Goal: Task Accomplishment & Management: Complete application form

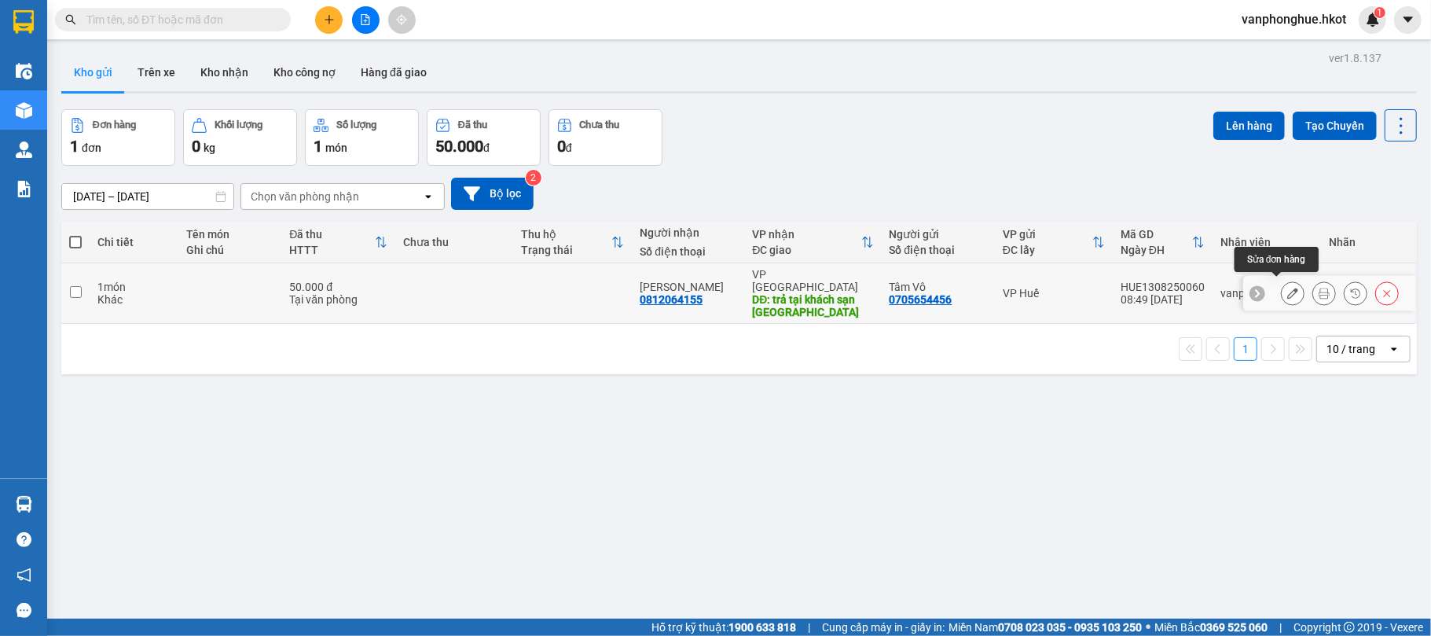
click at [1287, 288] on icon at bounding box center [1292, 293] width 11 height 11
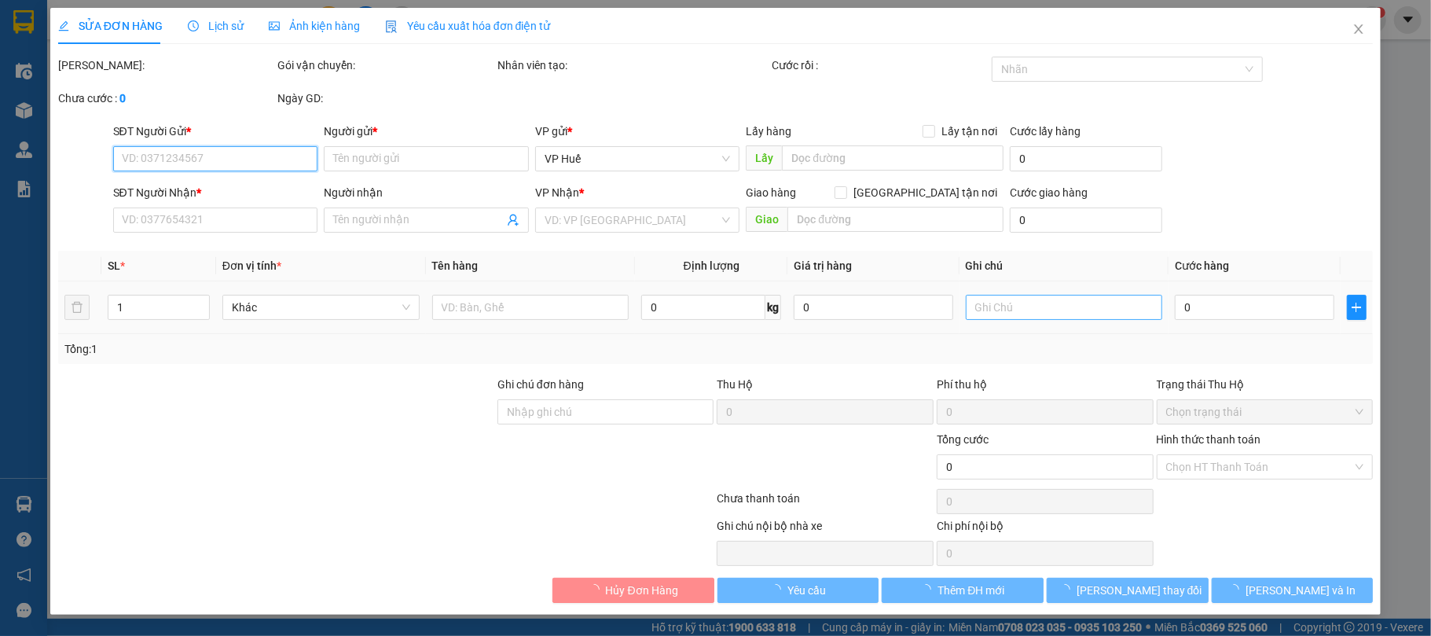
type input "0705654456"
type input "Tâm Vô"
type input "0812064155"
type input "[PERSON_NAME]"
type input "trả tại khách sạn [GEOGRAPHIC_DATA]"
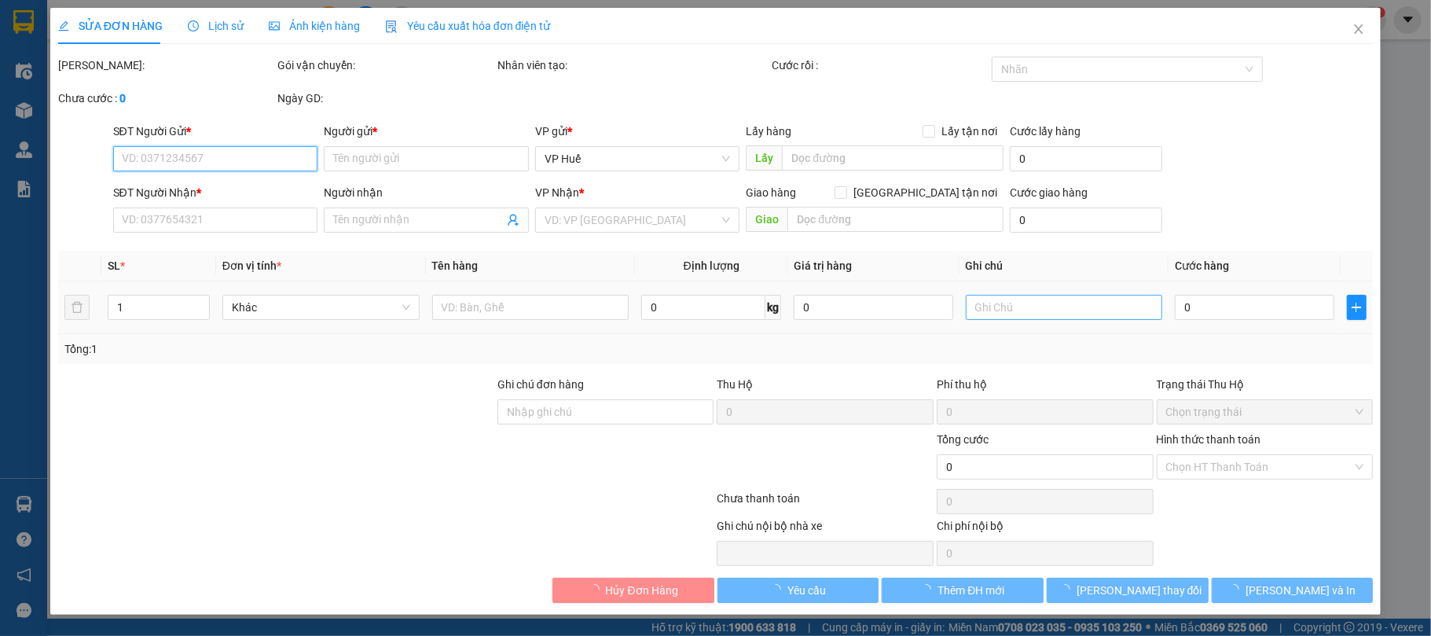
type input "50.000"
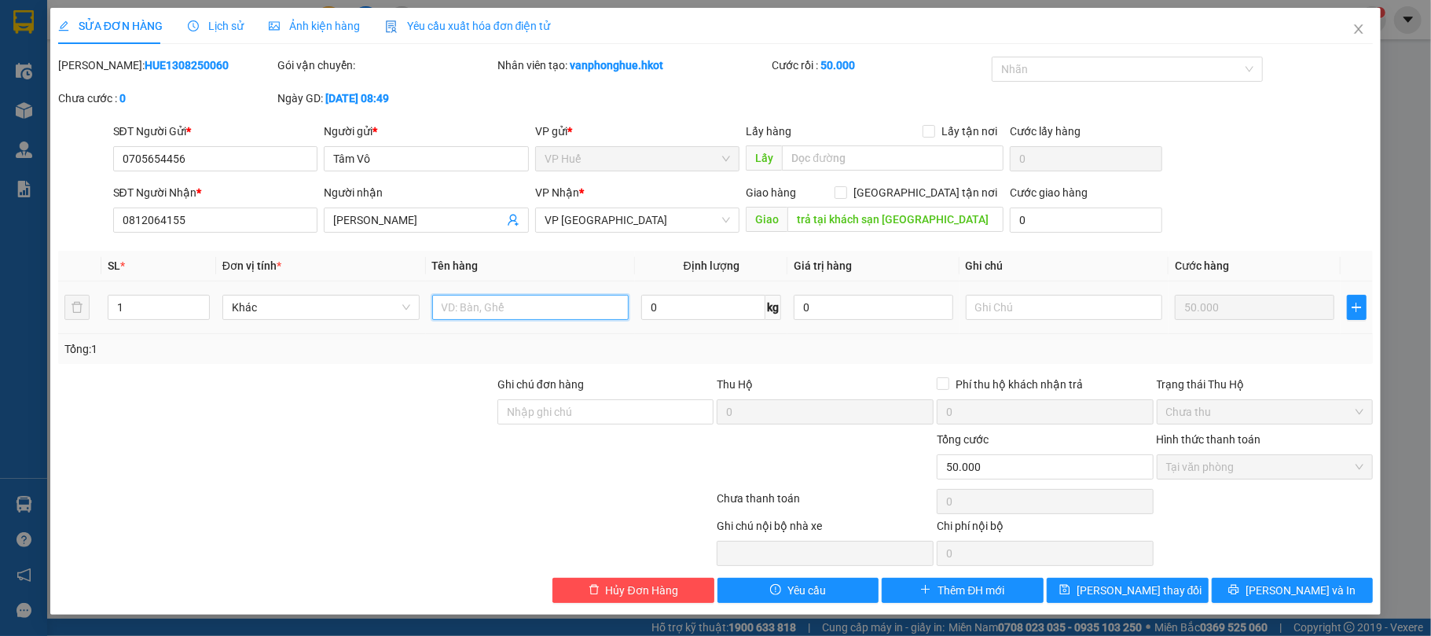
click at [516, 309] on input "text" at bounding box center [530, 307] width 197 height 25
type input "LỒNG CHIM"
click at [1286, 589] on span "[PERSON_NAME] và In" at bounding box center [1301, 590] width 110 height 17
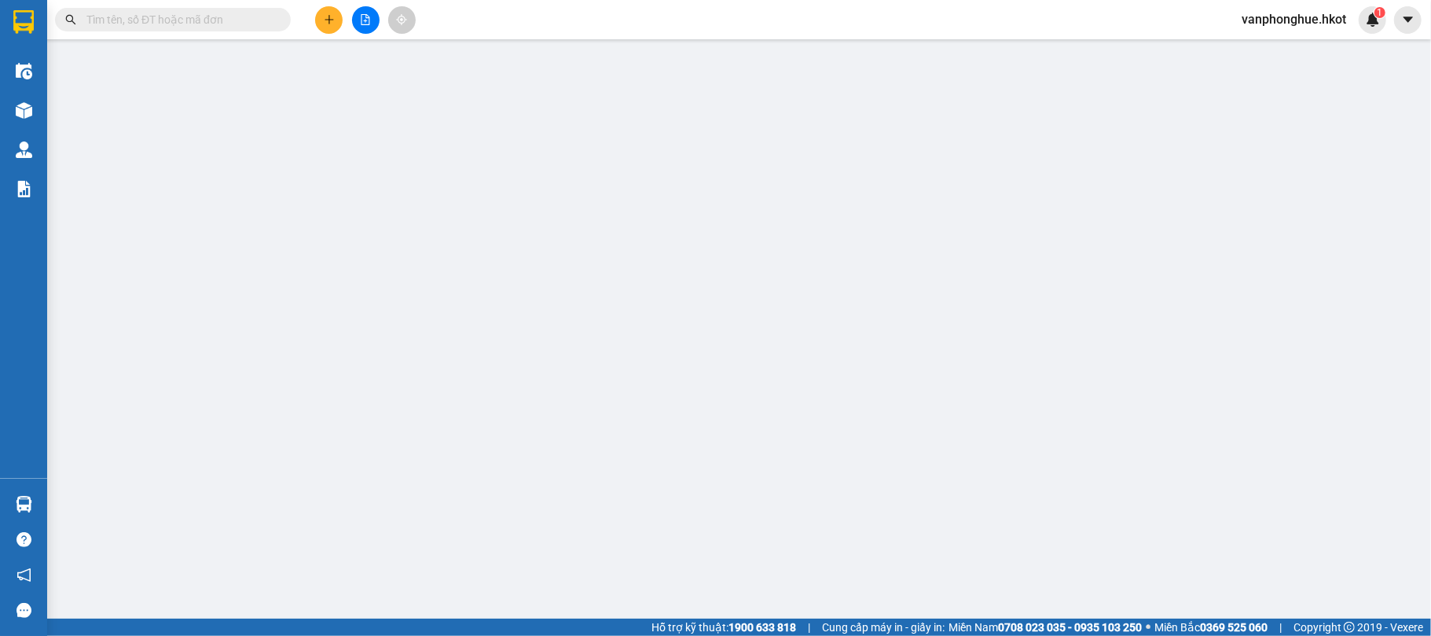
type input "0705654456"
type input "Tâm Vô"
type input "0812064155"
type input "[PERSON_NAME]"
type input "trả tại khách sạn [GEOGRAPHIC_DATA]"
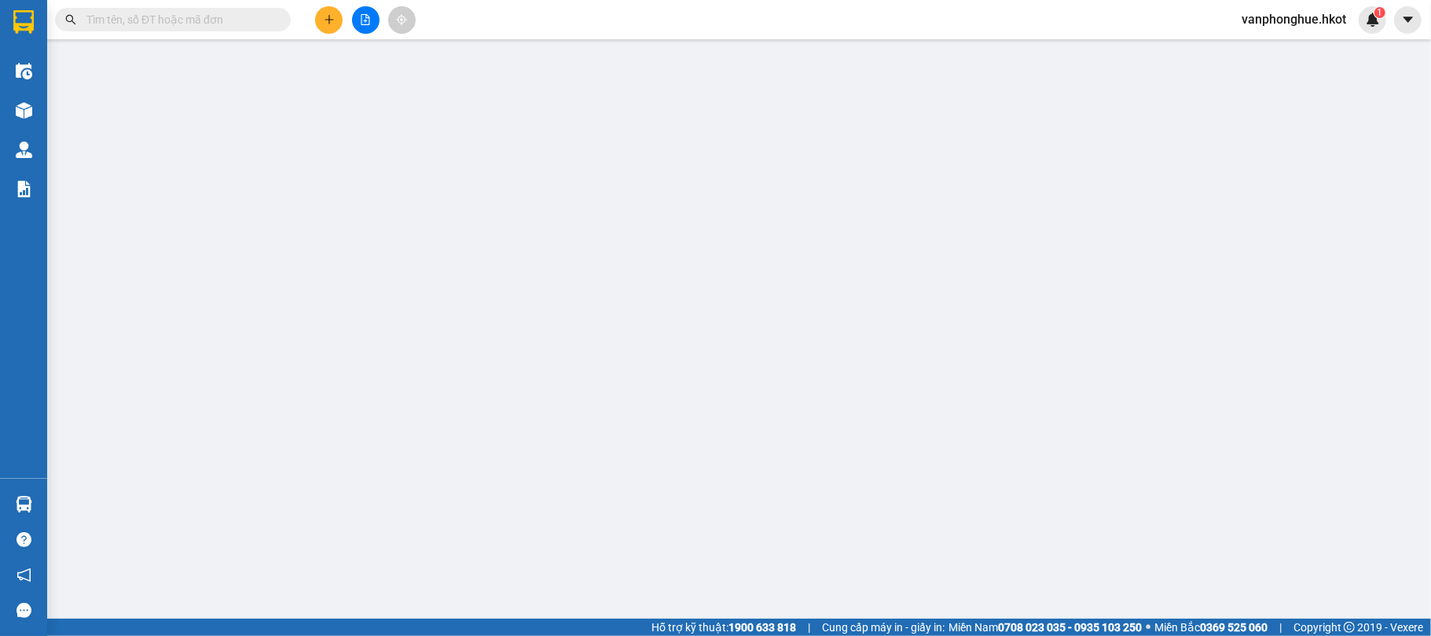
type input "50.000"
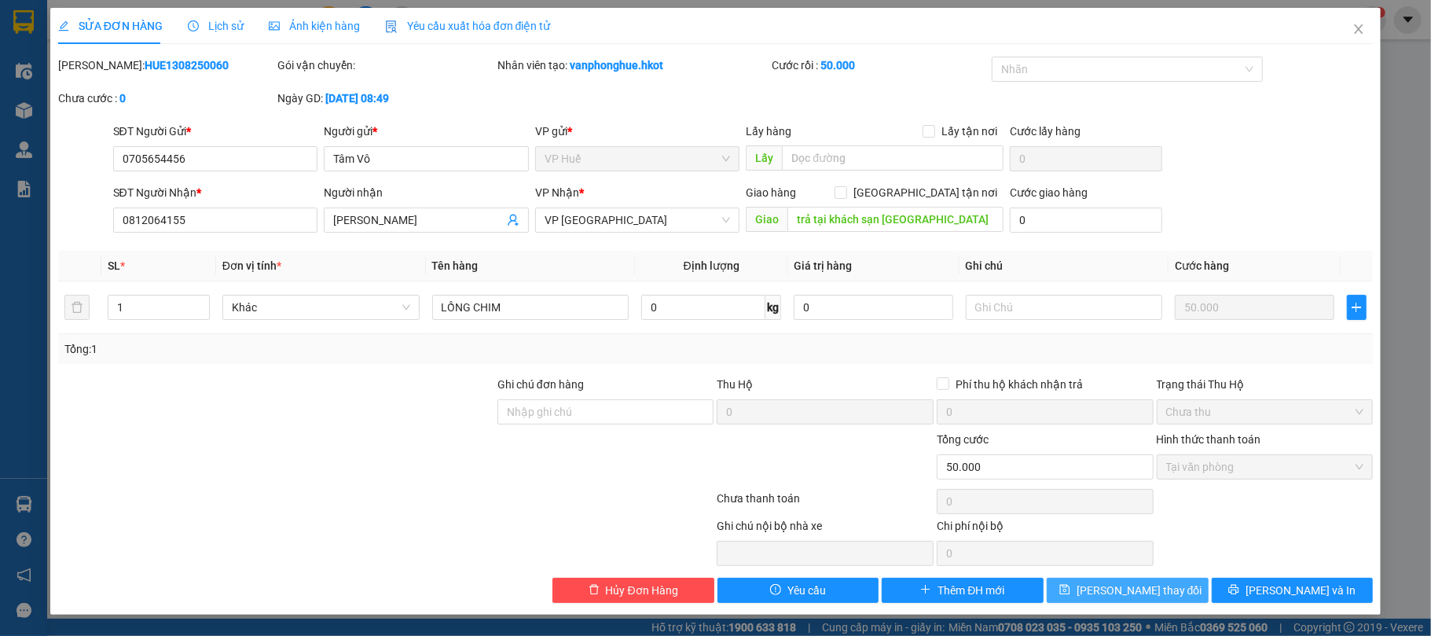
click at [1159, 592] on span "[PERSON_NAME] thay đổi" at bounding box center [1140, 590] width 126 height 17
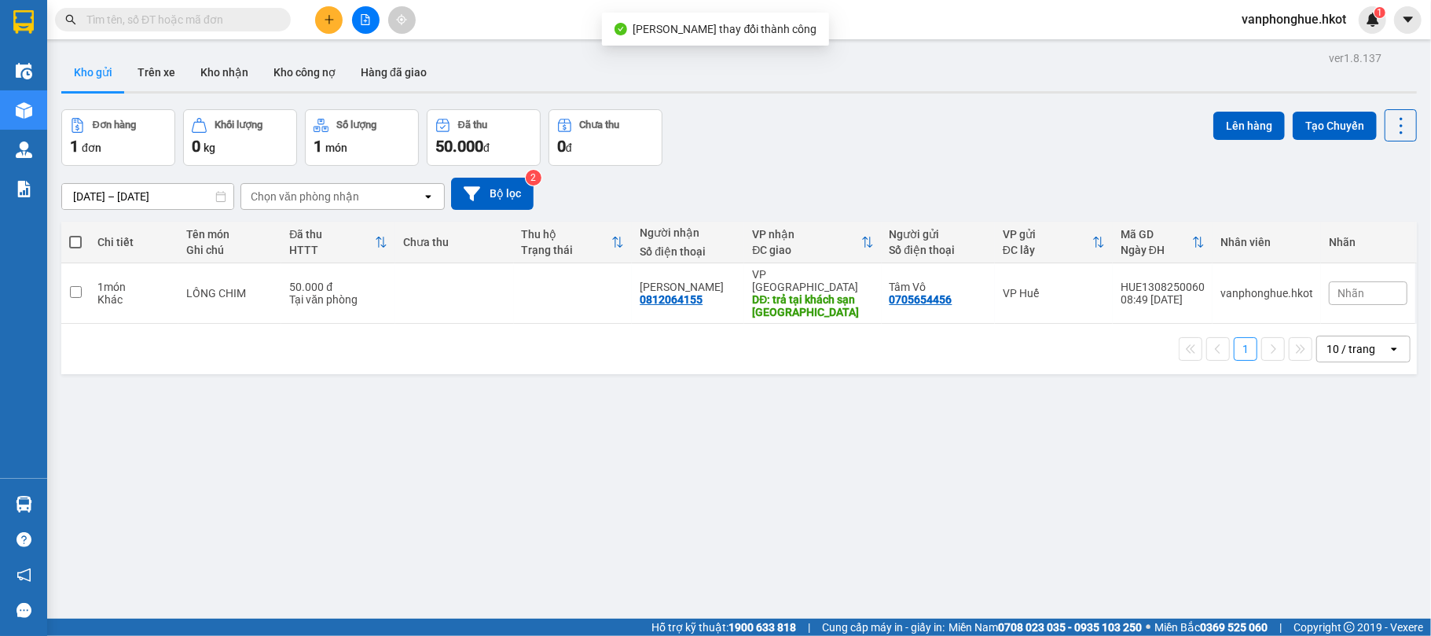
click at [687, 494] on div "ver 1.8.137 Kho gửi Trên xe Kho nhận Kho công nợ Hàng đã giao Đơn hàng 1 đơn Kh…" at bounding box center [739, 365] width 1368 height 636
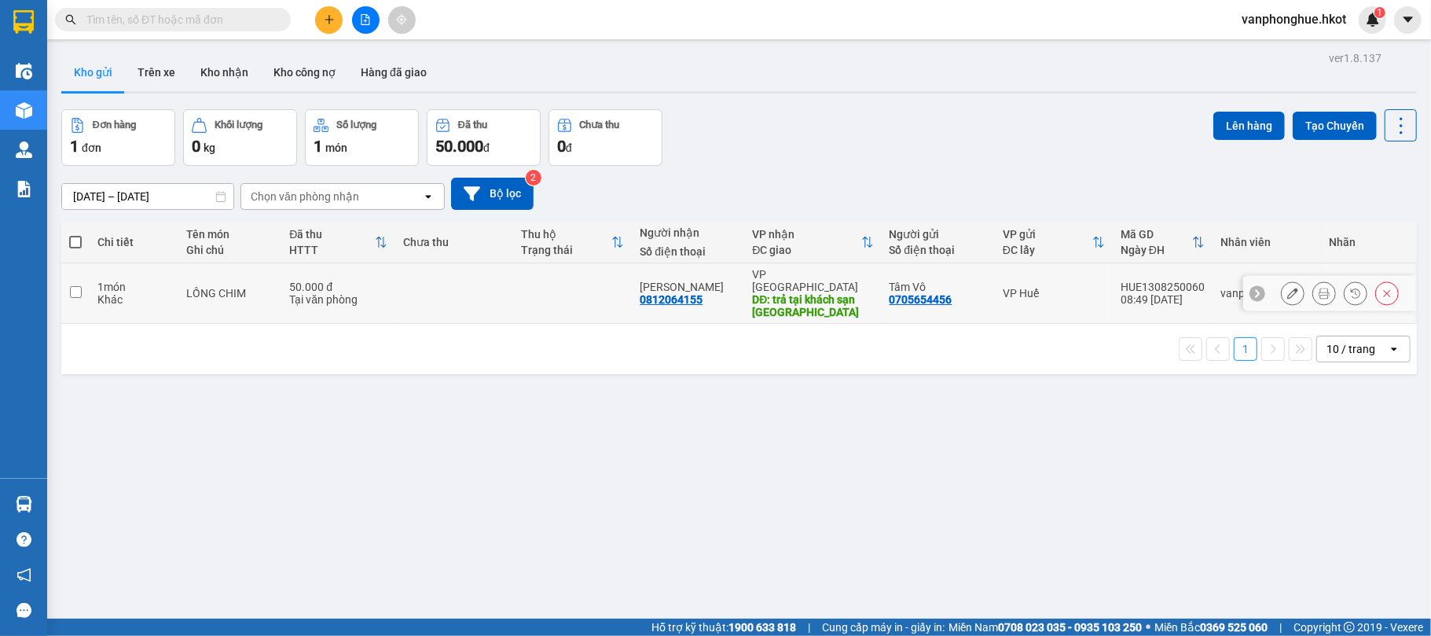
click at [71, 286] on input "checkbox" at bounding box center [76, 292] width 12 height 12
checkbox input "true"
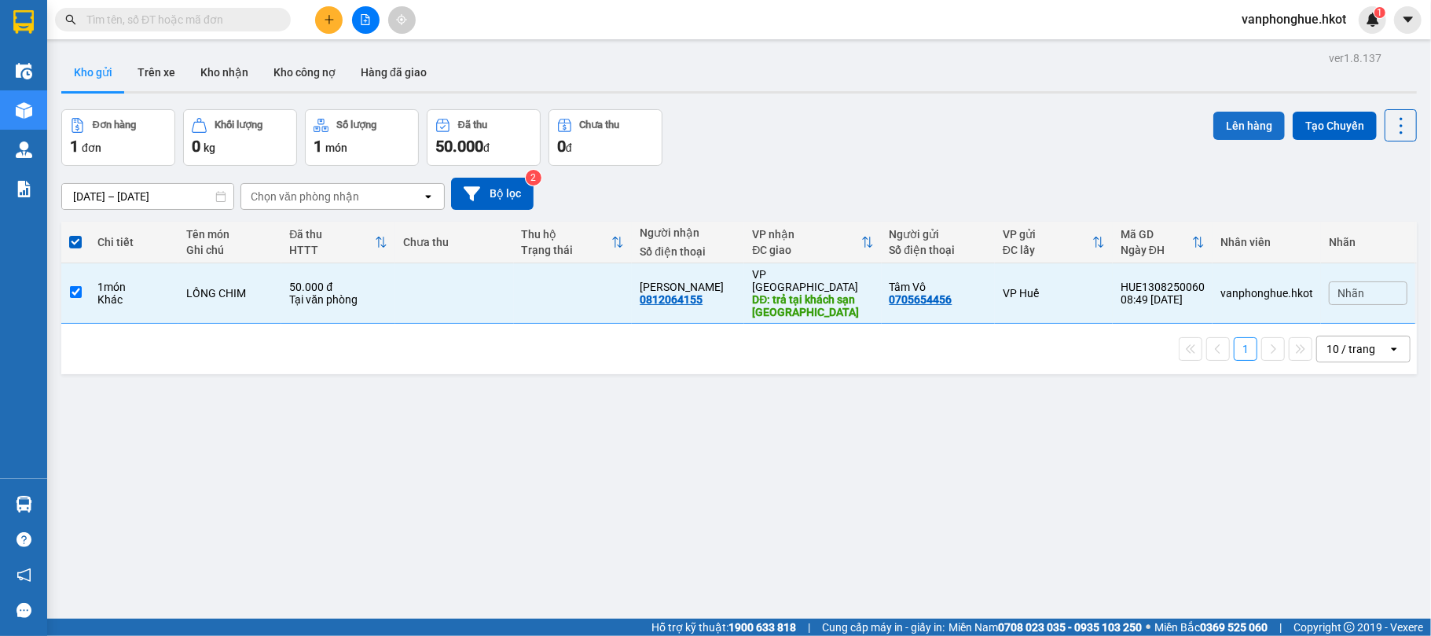
click at [1228, 124] on button "Lên hàng" at bounding box center [1250, 126] width 72 height 28
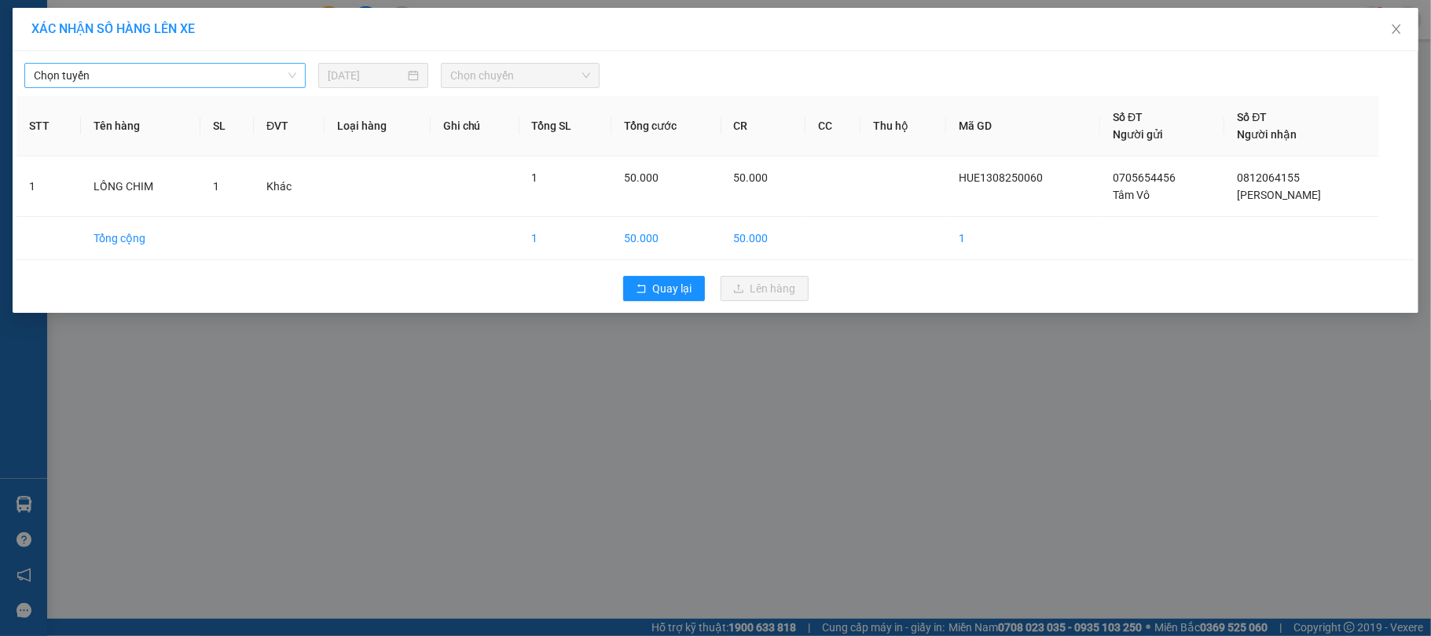
click at [219, 71] on span "Chọn tuyến" at bounding box center [165, 76] width 263 height 24
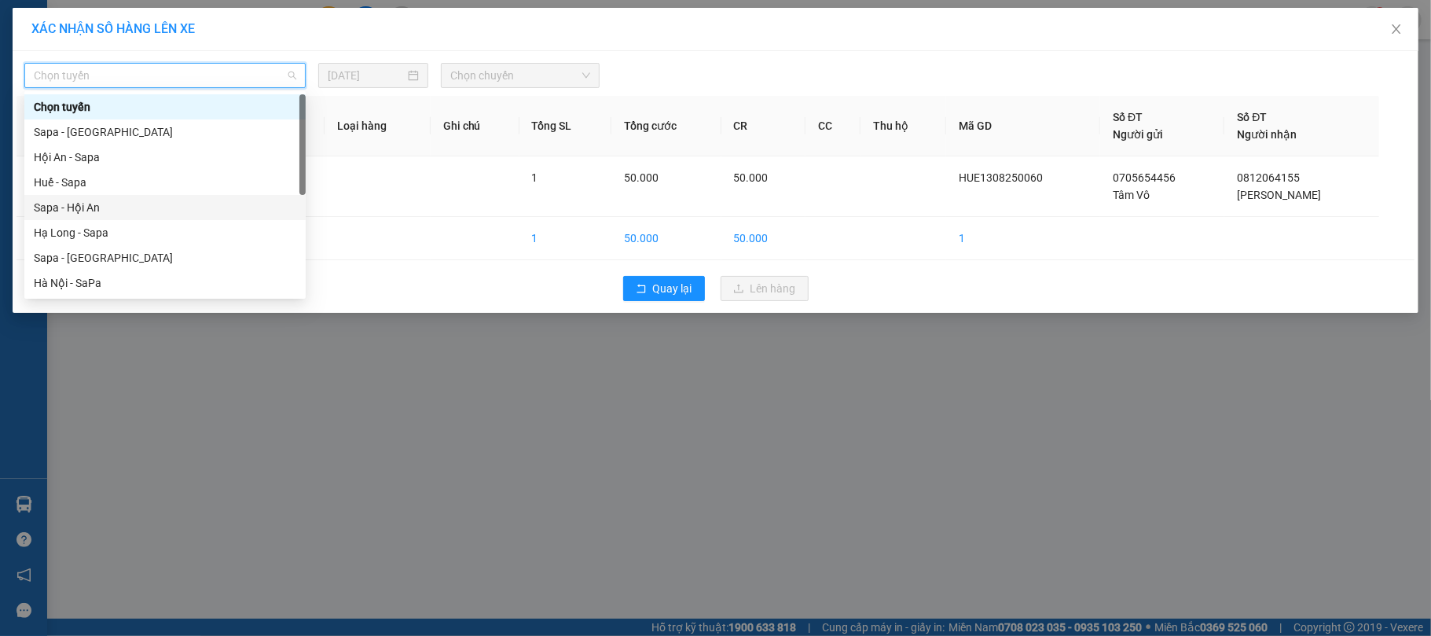
scroll to position [105, 0]
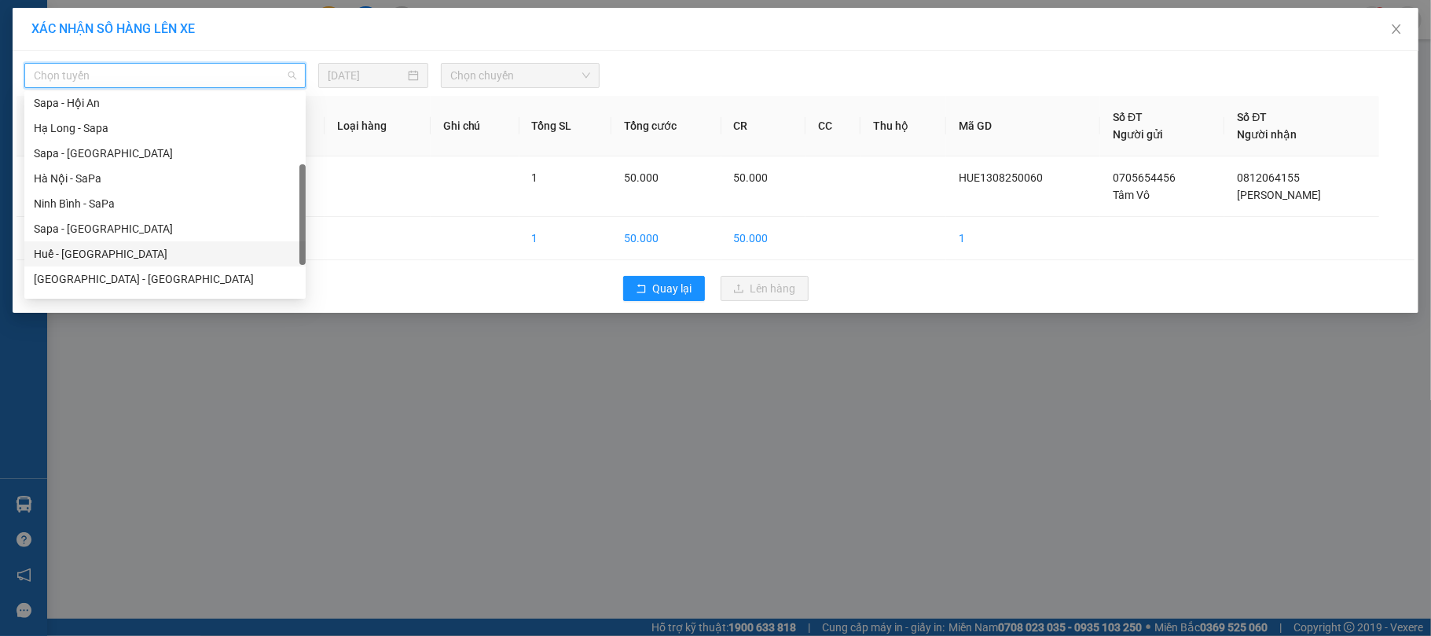
click at [86, 252] on div "Huế - [GEOGRAPHIC_DATA]" at bounding box center [165, 253] width 263 height 17
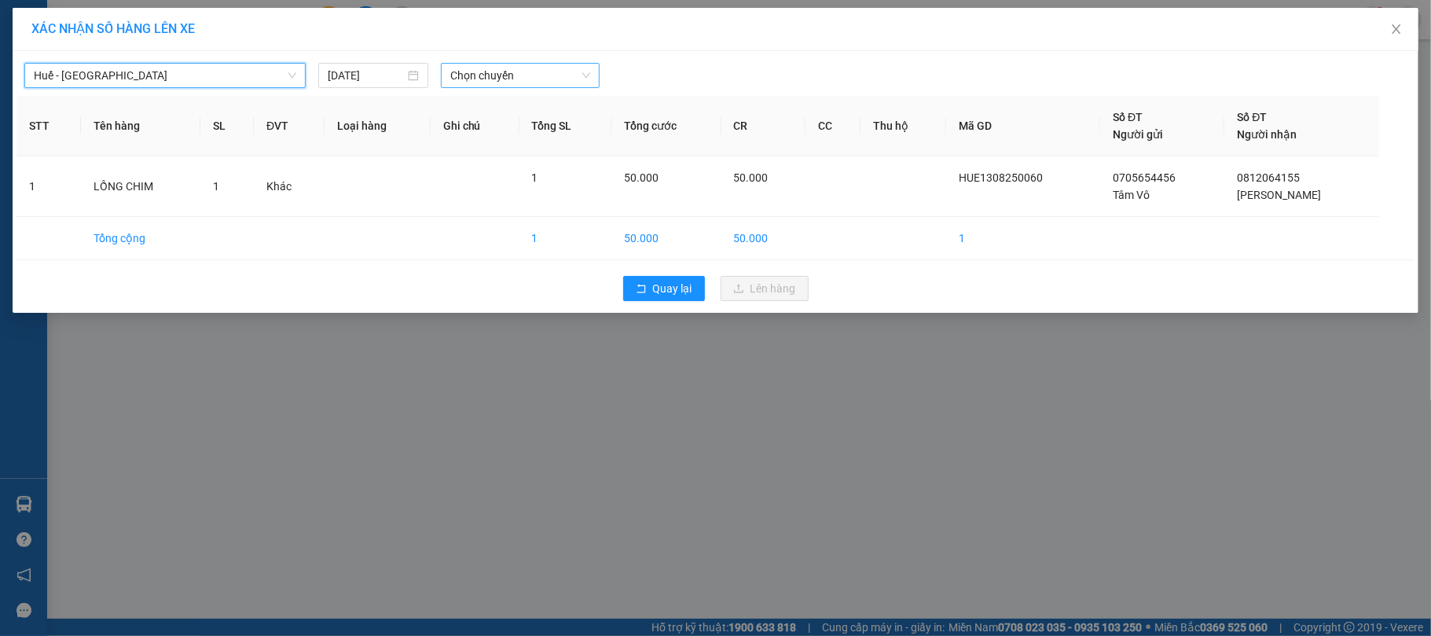
click at [497, 80] on span "Chọn chuyến" at bounding box center [520, 76] width 140 height 24
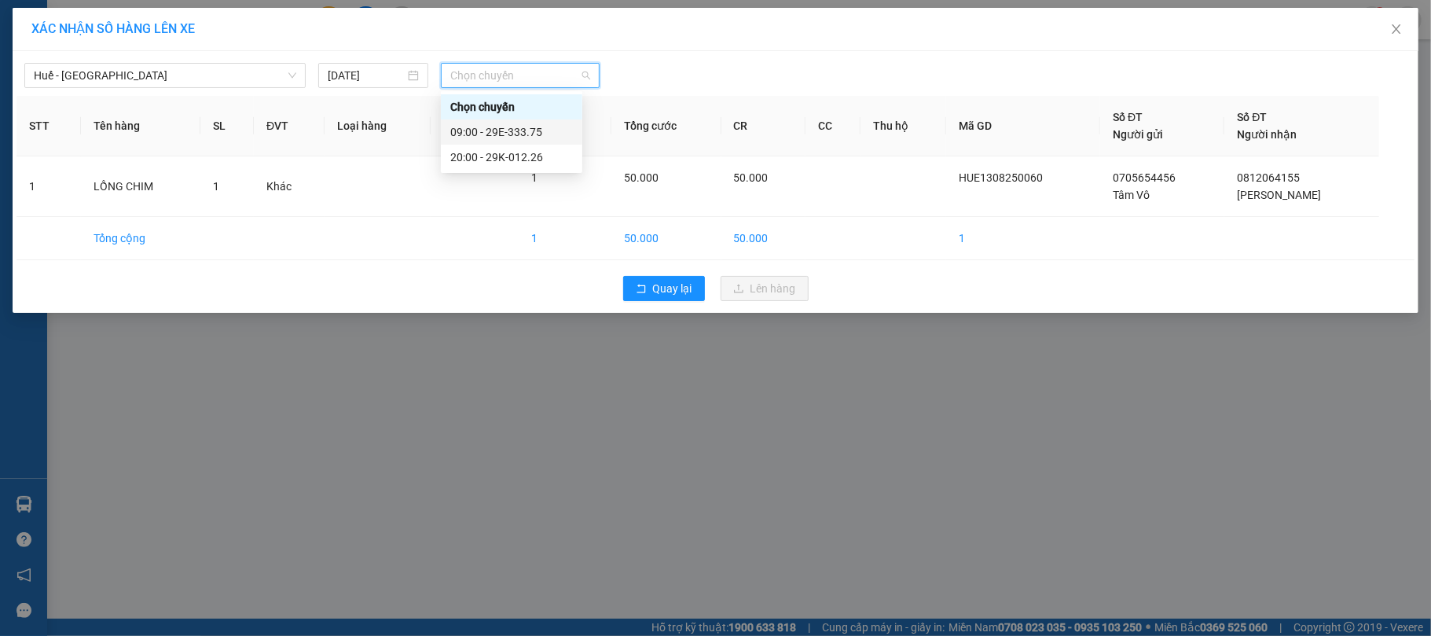
click at [544, 130] on div "09:00 - 29E-333.75" at bounding box center [511, 131] width 123 height 17
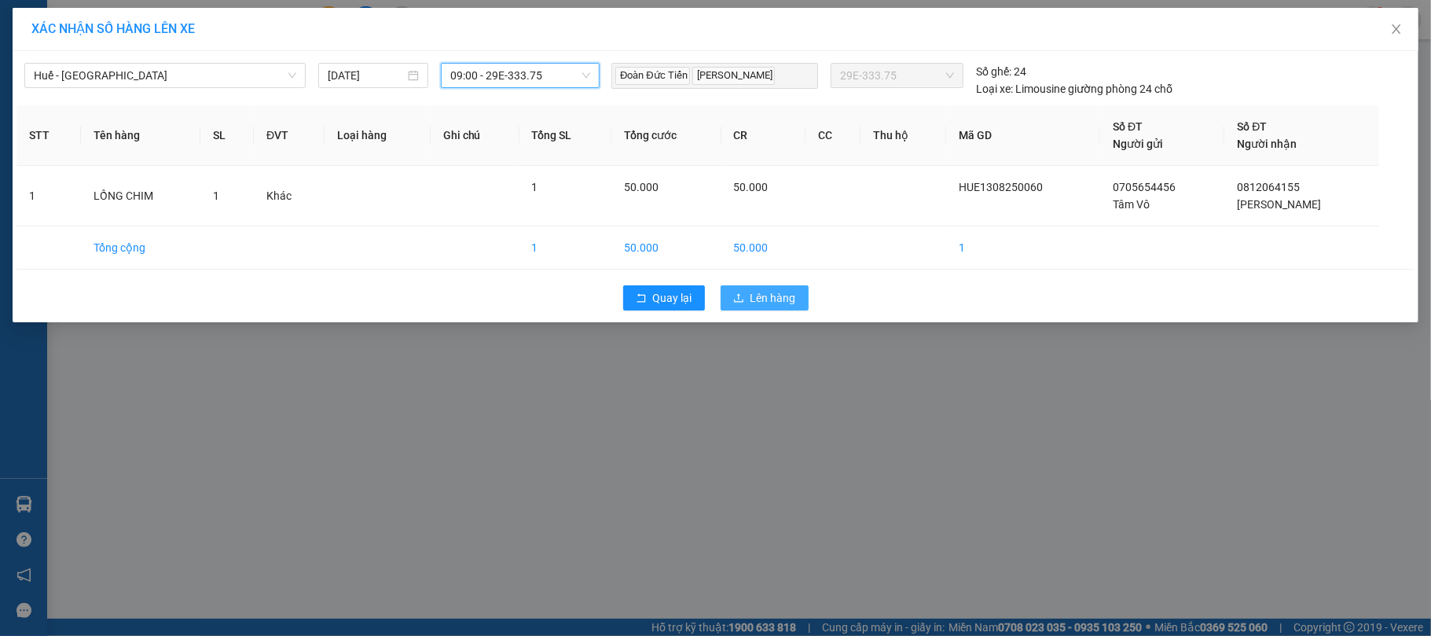
click at [771, 297] on span "Lên hàng" at bounding box center [774, 297] width 46 height 17
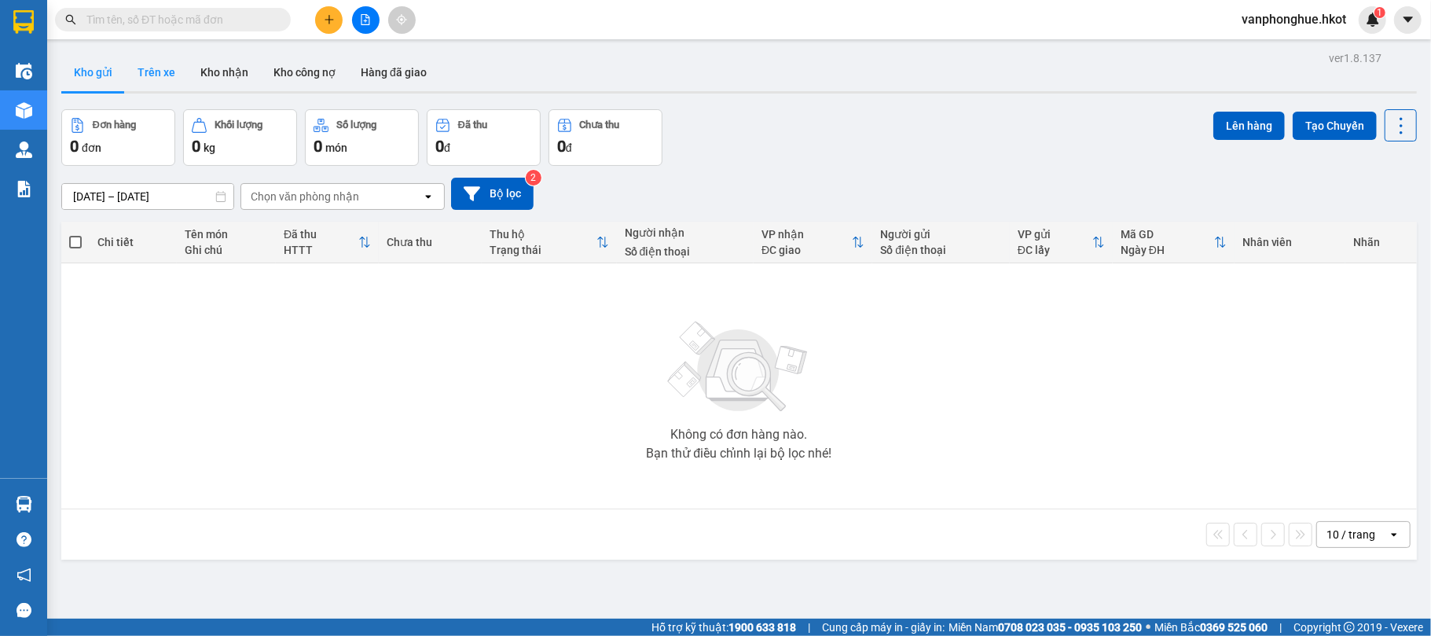
click at [154, 69] on button "Trên xe" at bounding box center [156, 72] width 63 height 38
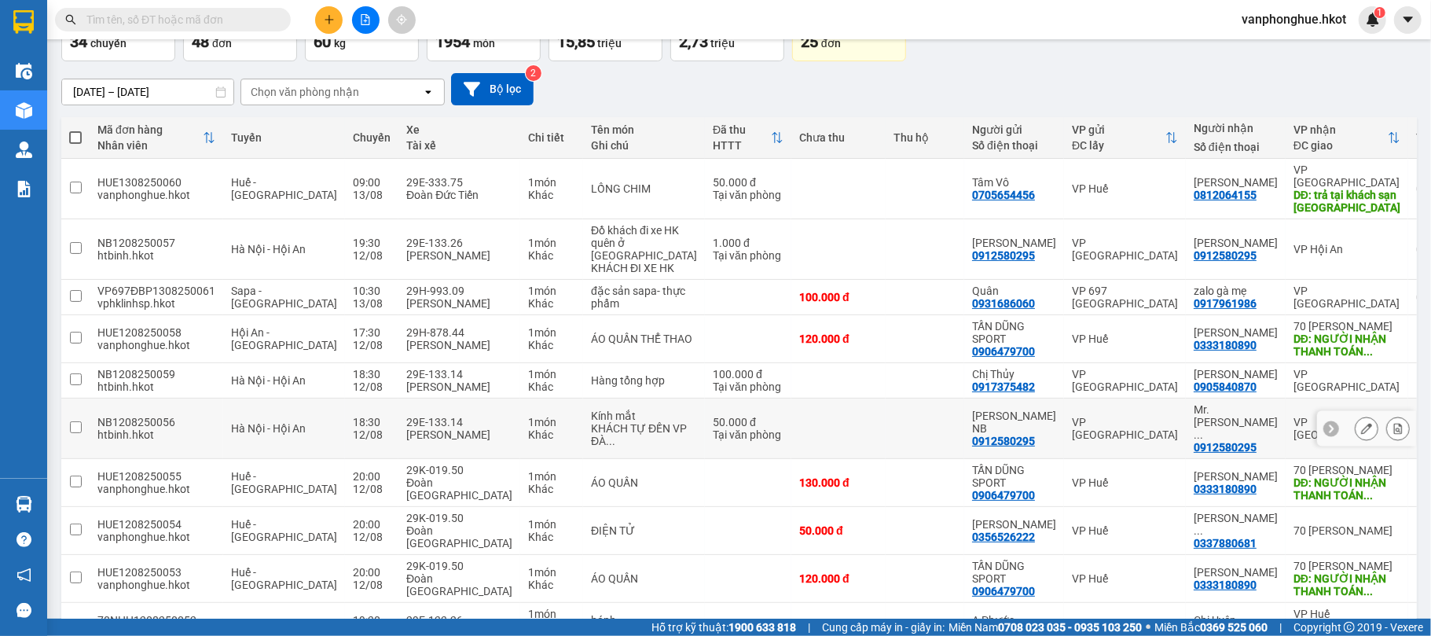
scroll to position [209, 0]
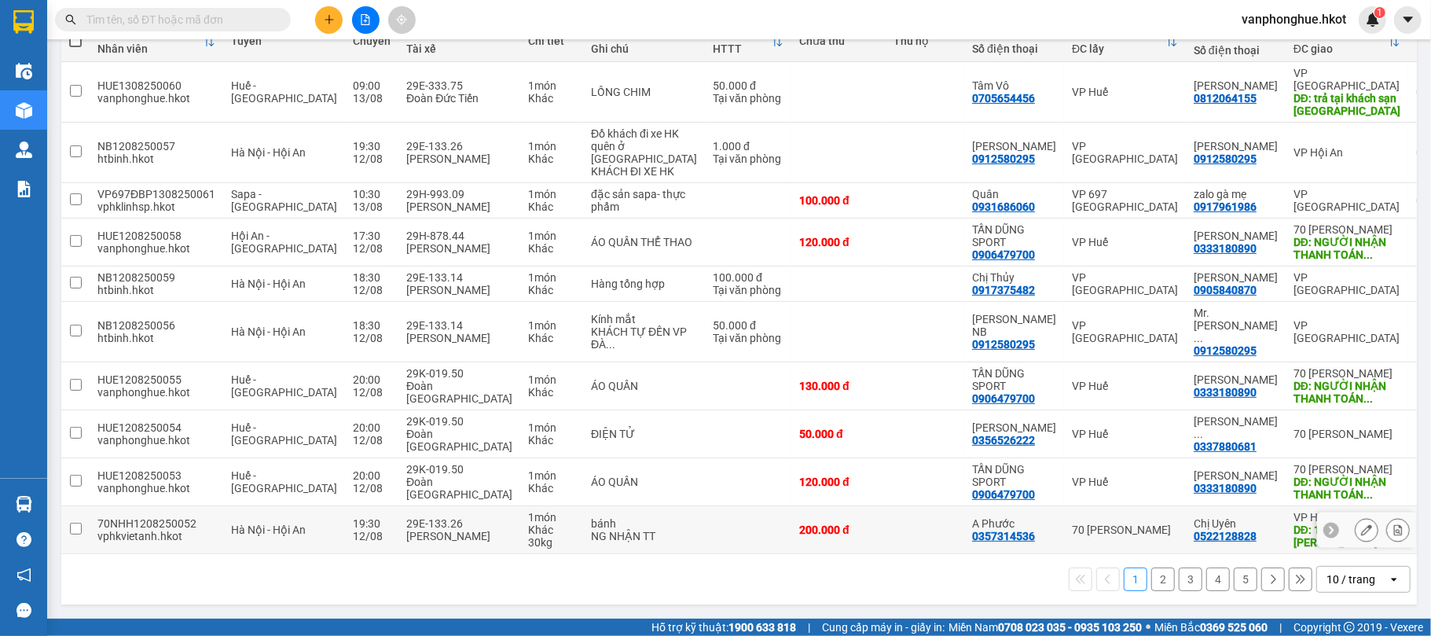
click at [70, 534] on input "checkbox" at bounding box center [76, 529] width 12 height 12
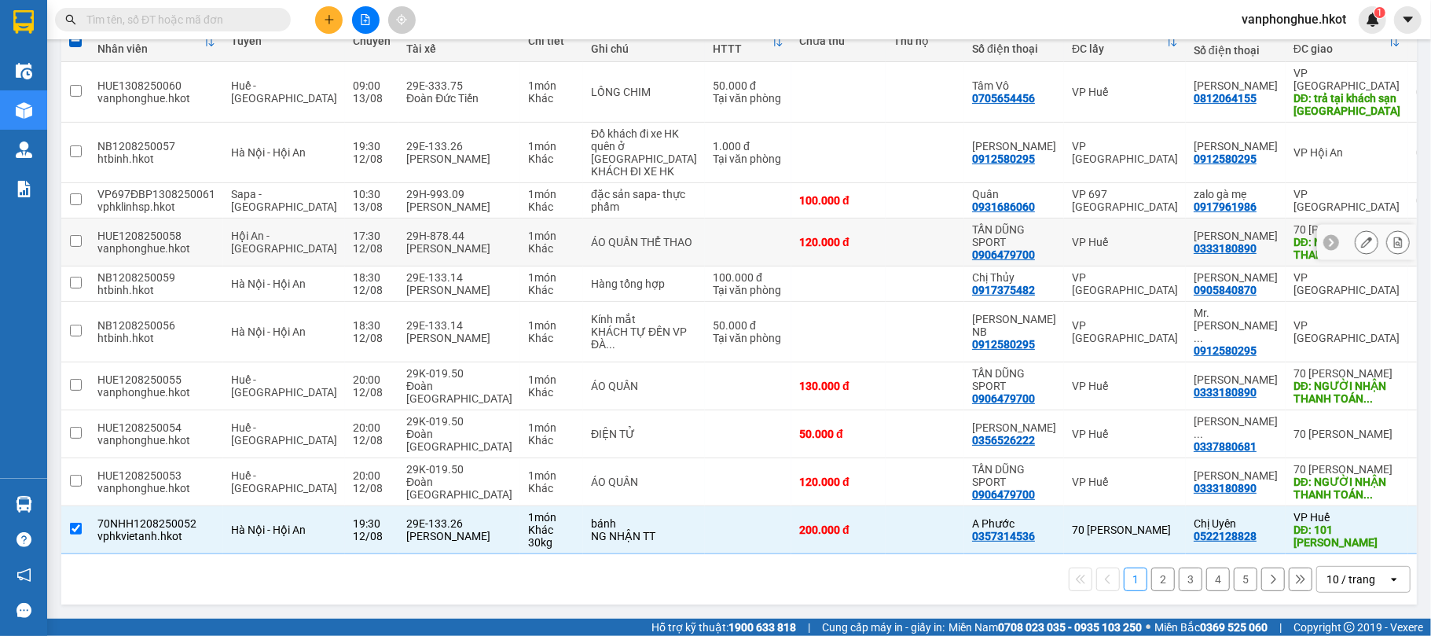
scroll to position [0, 0]
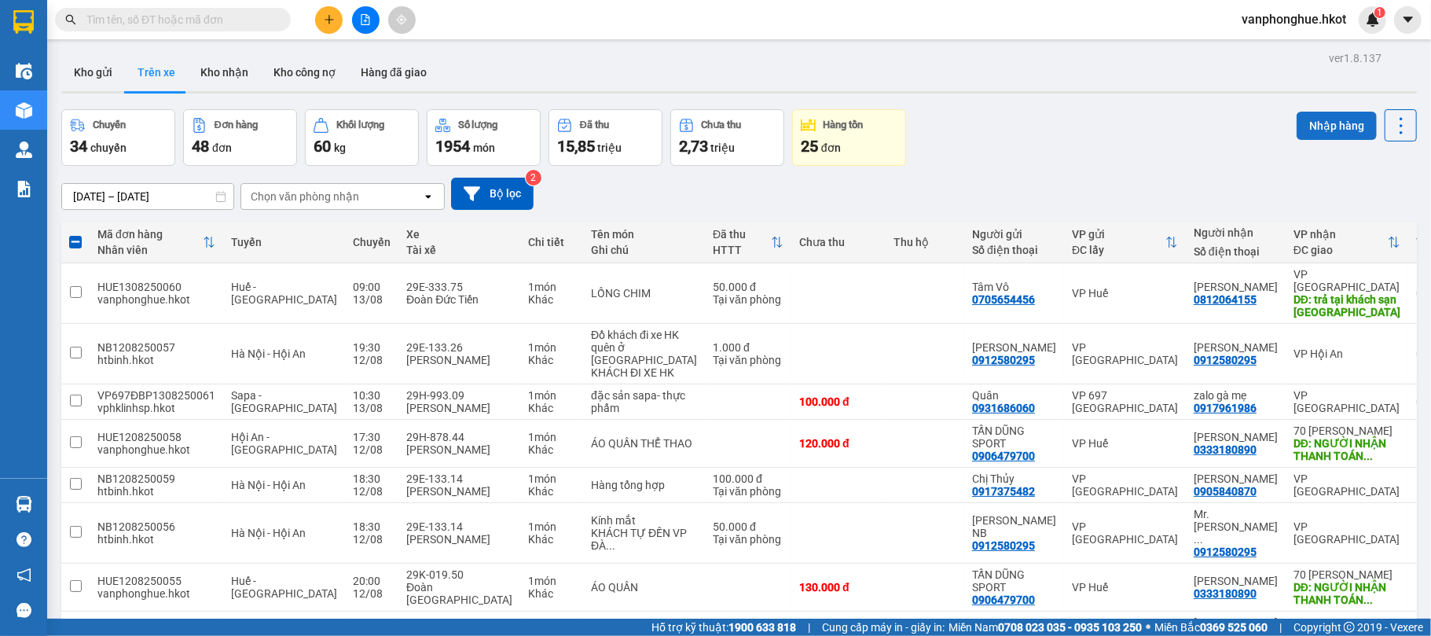
click at [1302, 119] on button "Nhập hàng" at bounding box center [1337, 126] width 80 height 28
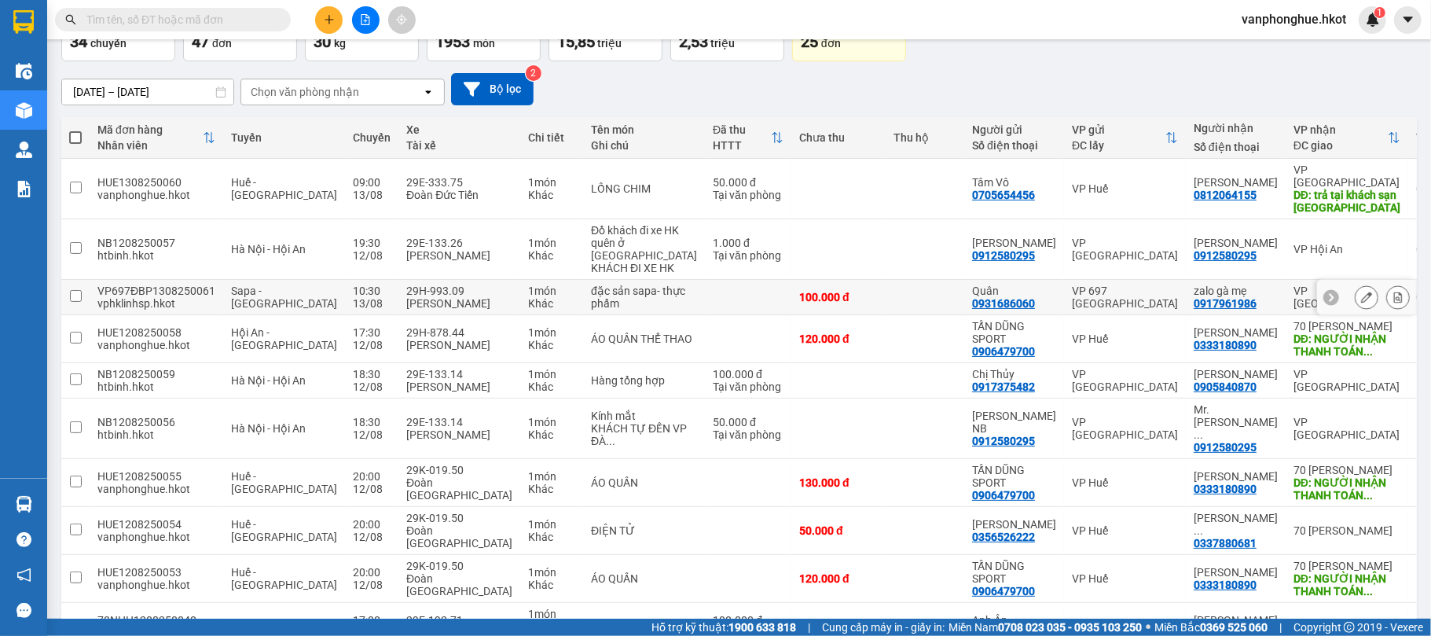
scroll to position [209, 0]
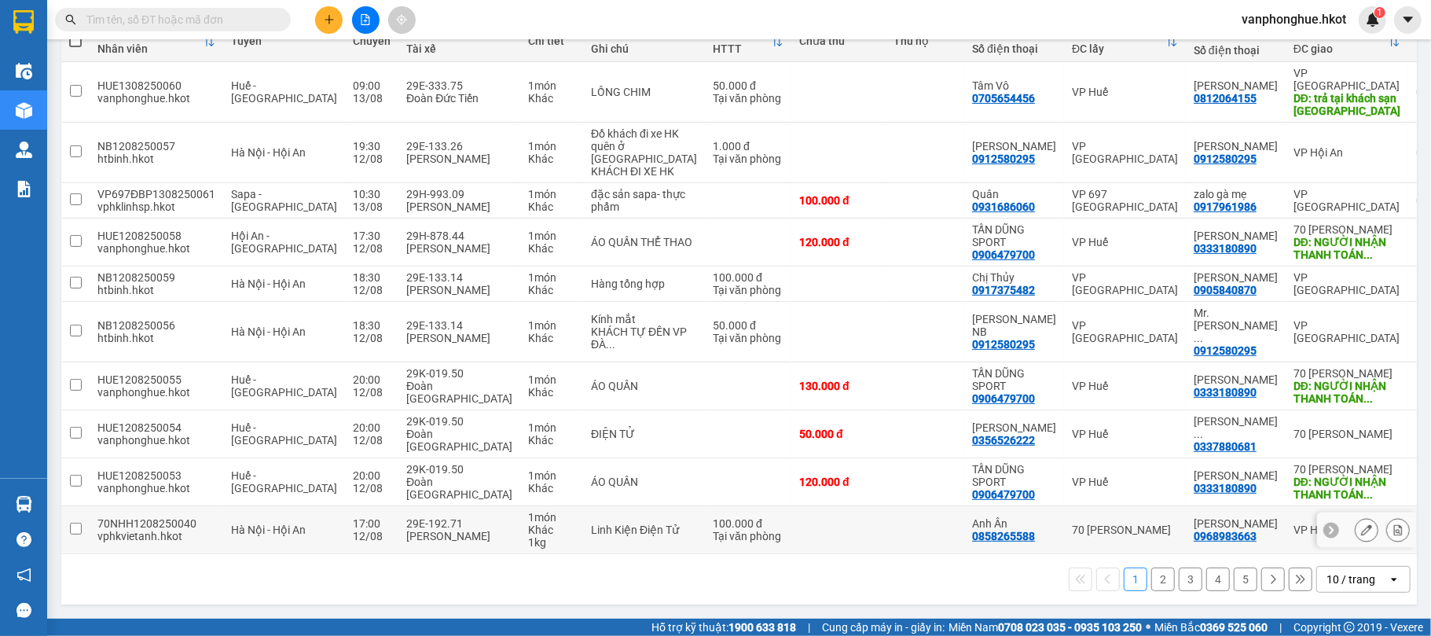
click at [73, 534] on input "checkbox" at bounding box center [76, 529] width 12 height 12
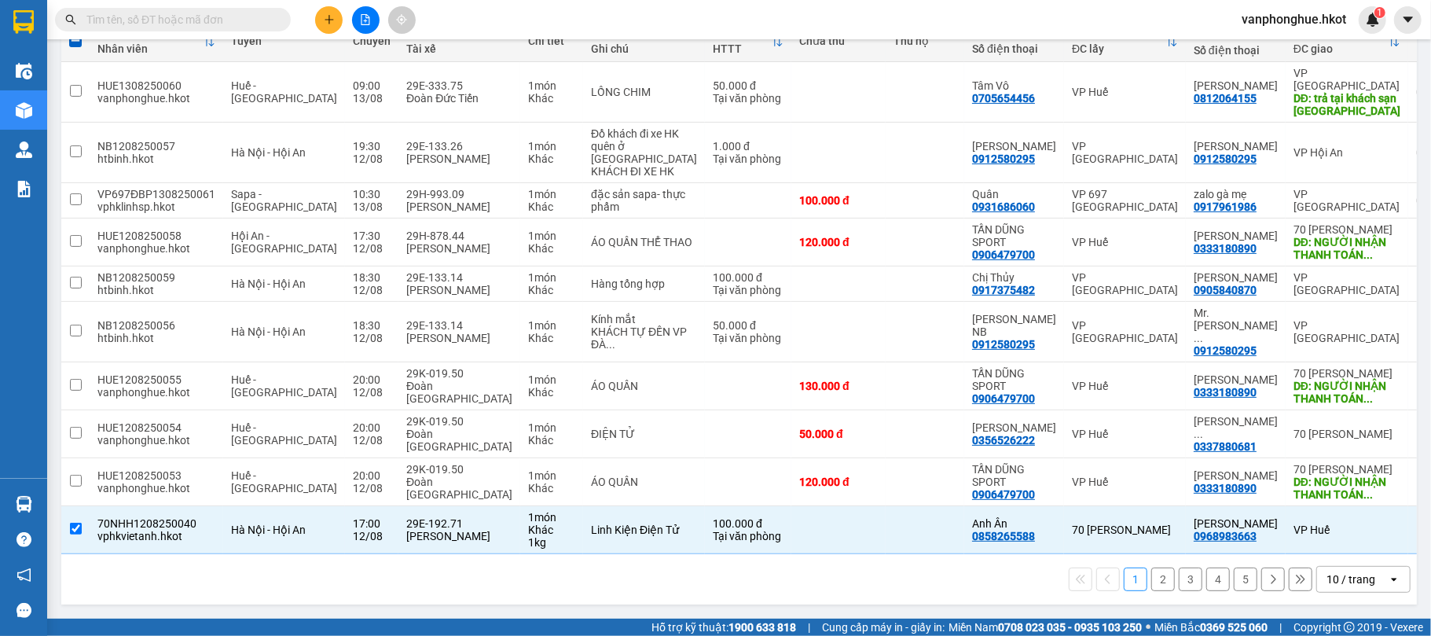
scroll to position [0, 0]
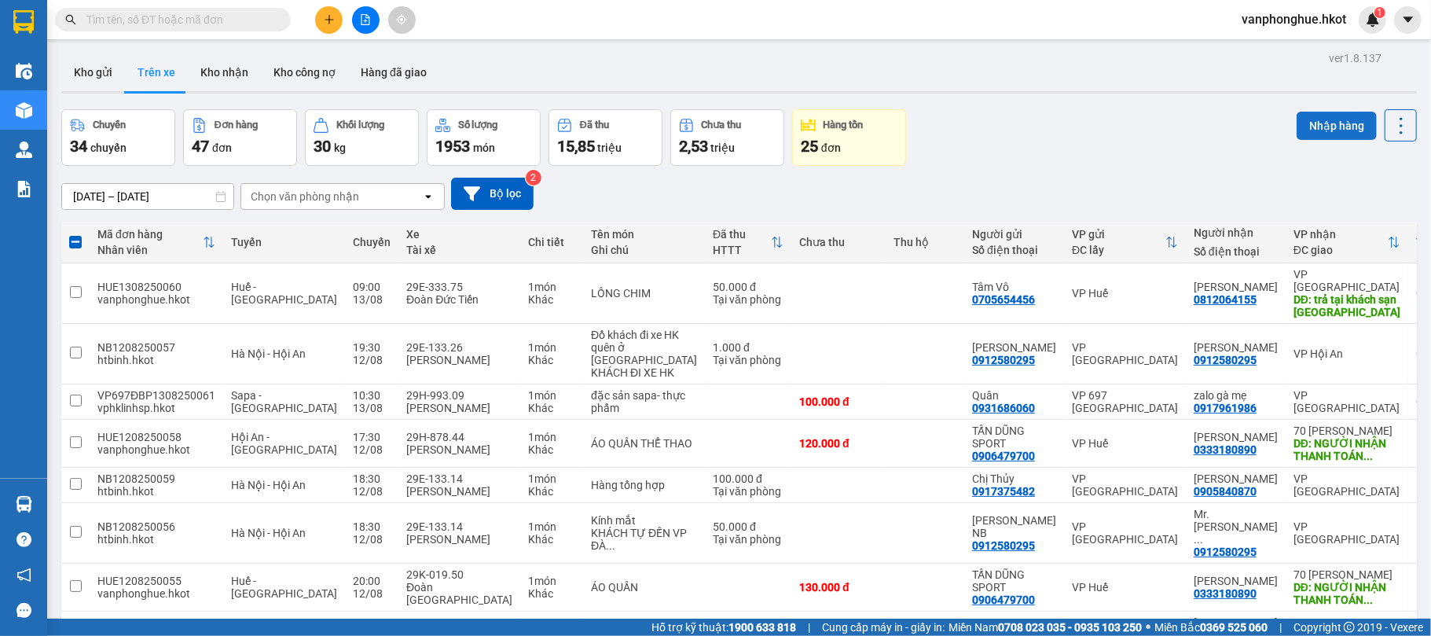
click at [1308, 121] on button "Nhập hàng" at bounding box center [1337, 126] width 80 height 28
checkbox input "false"
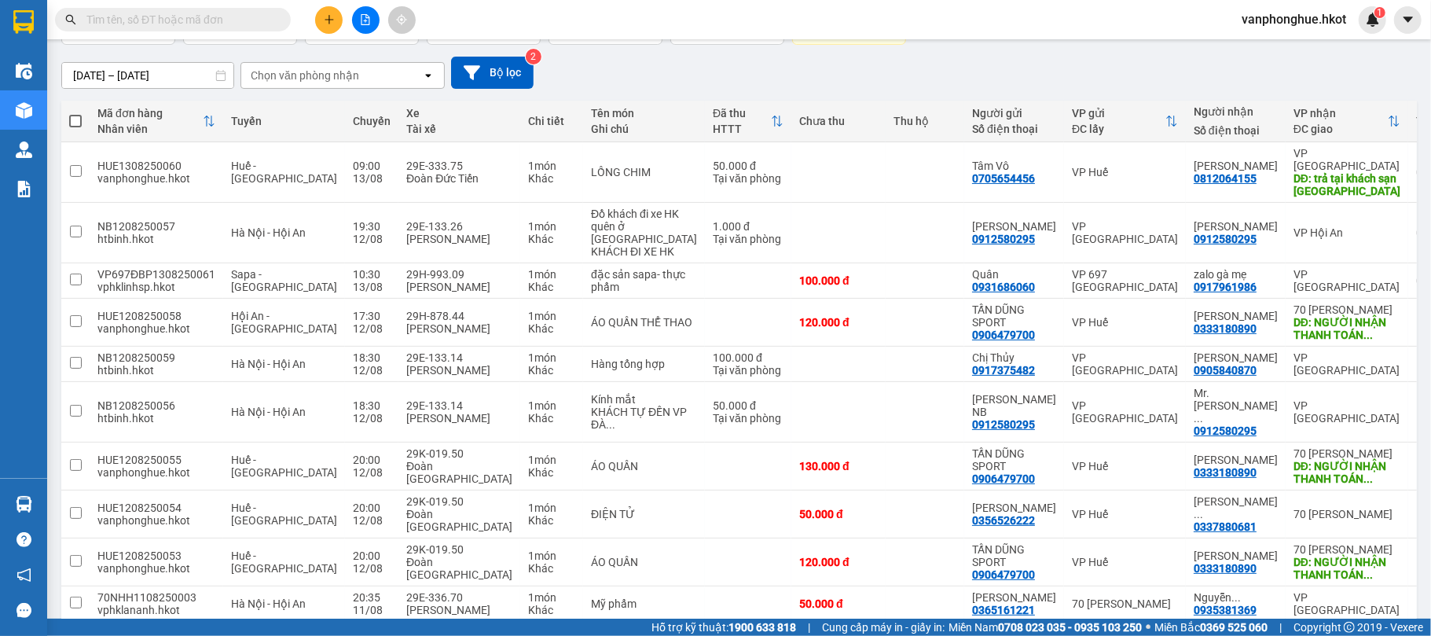
scroll to position [205, 0]
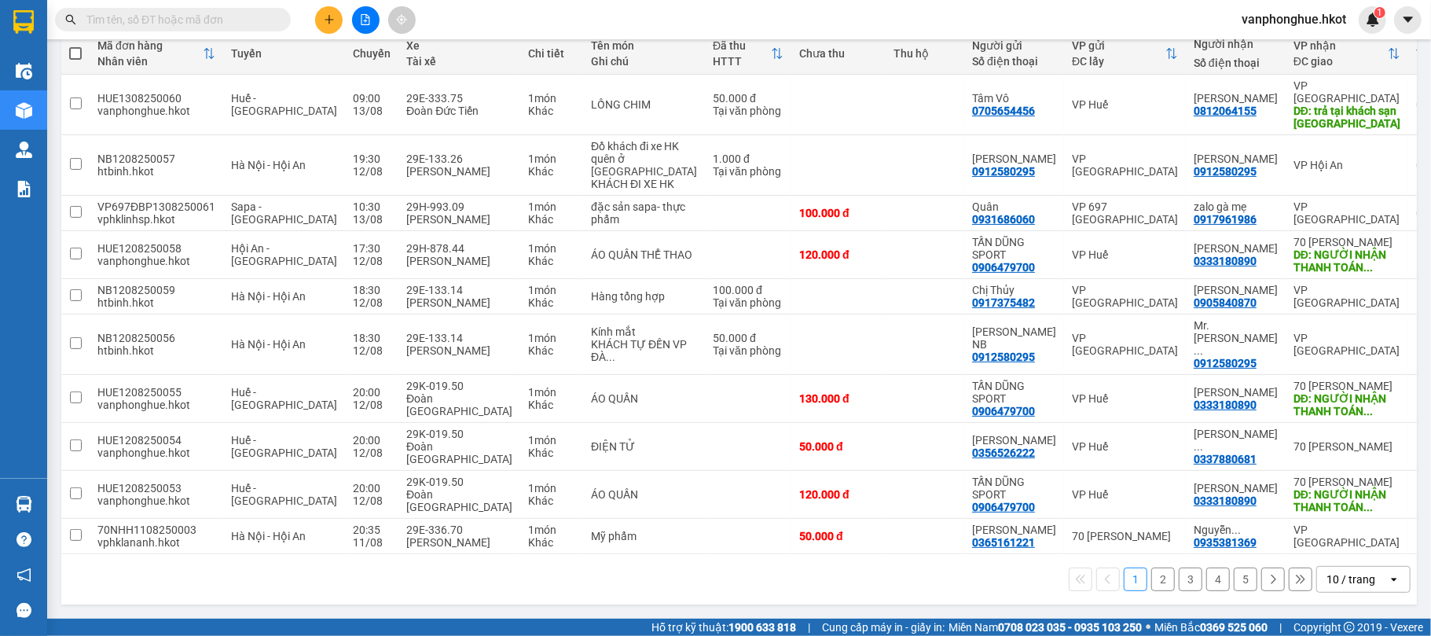
click at [1152, 580] on button "2" at bounding box center [1164, 580] width 24 height 24
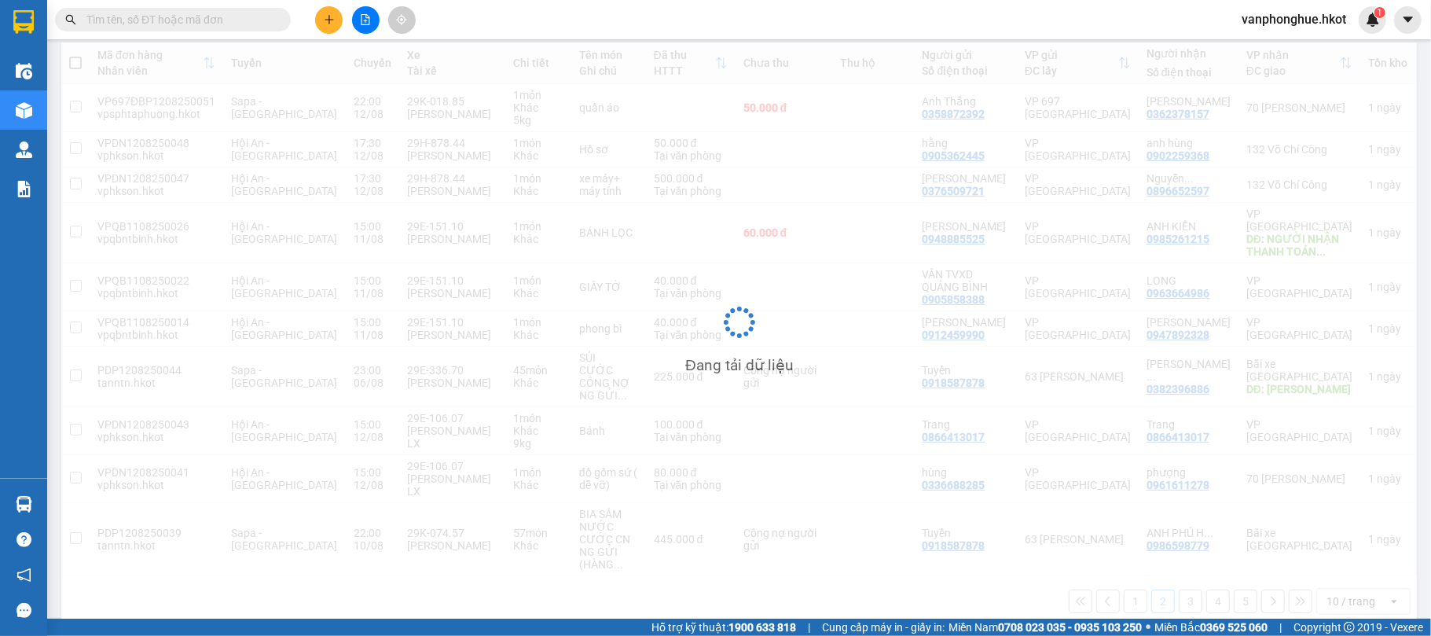
scroll to position [180, 0]
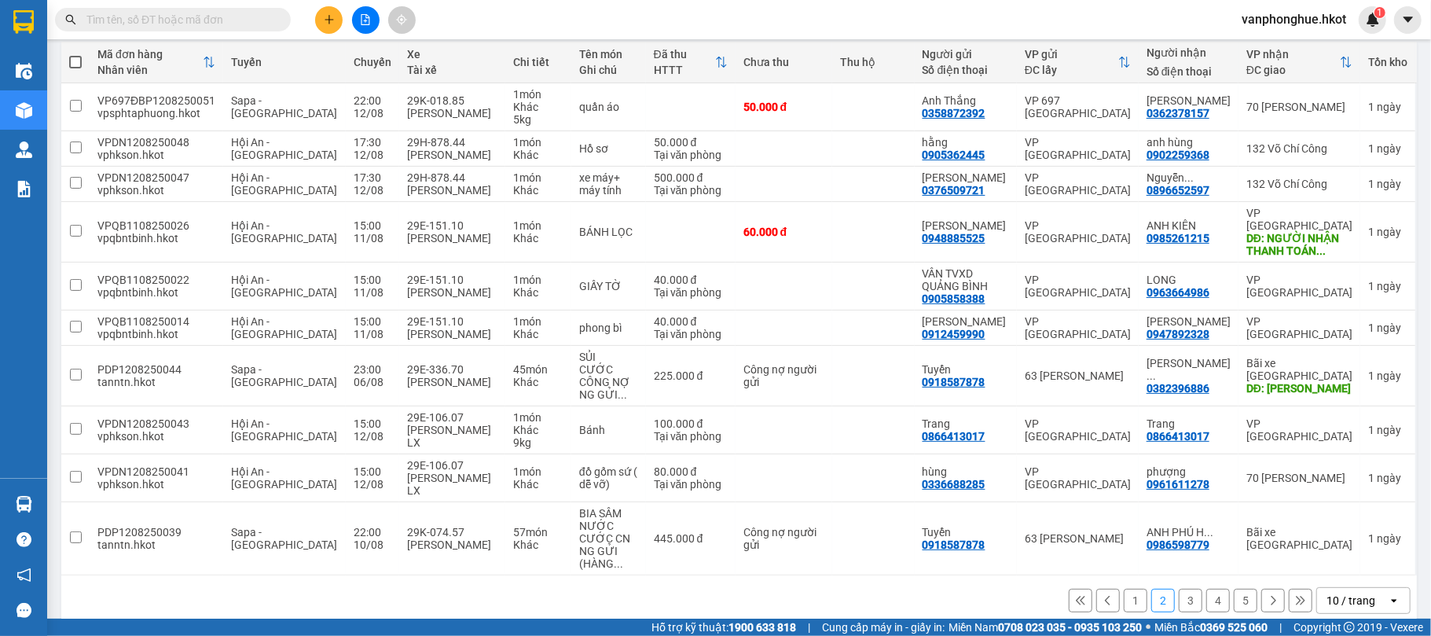
click at [1179, 589] on button "3" at bounding box center [1191, 601] width 24 height 24
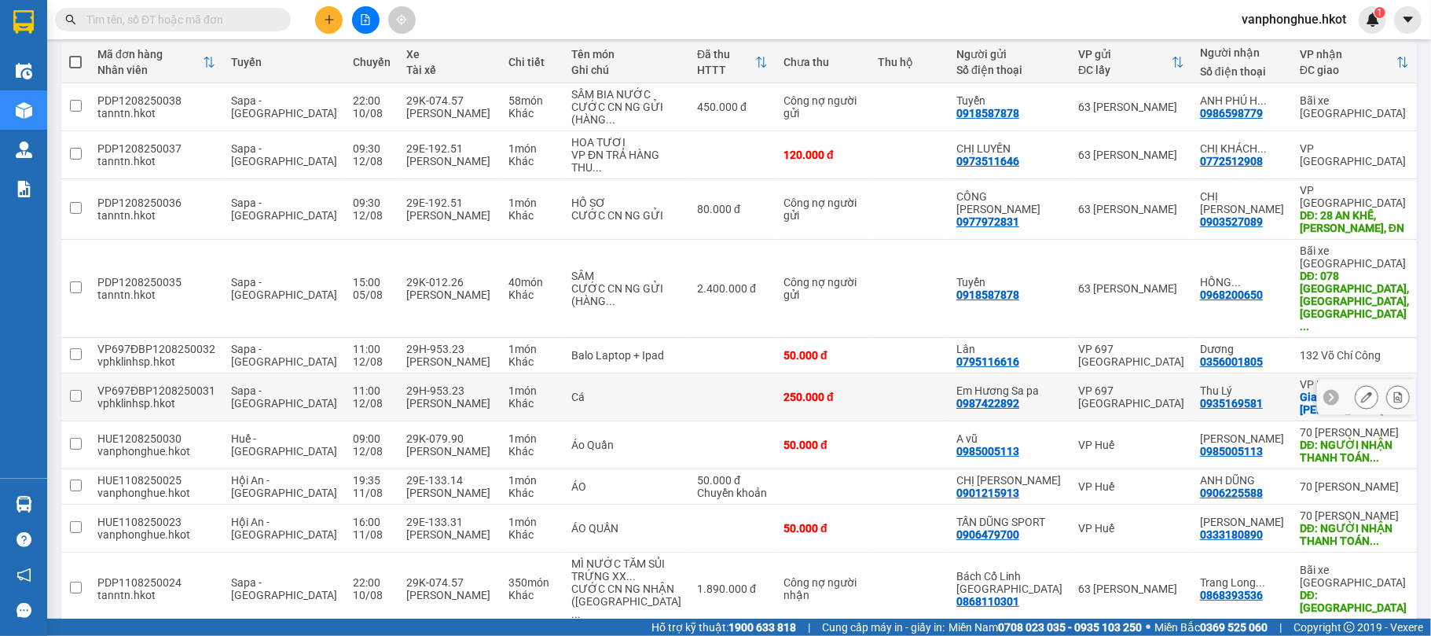
click at [74, 390] on input "checkbox" at bounding box center [76, 396] width 12 height 12
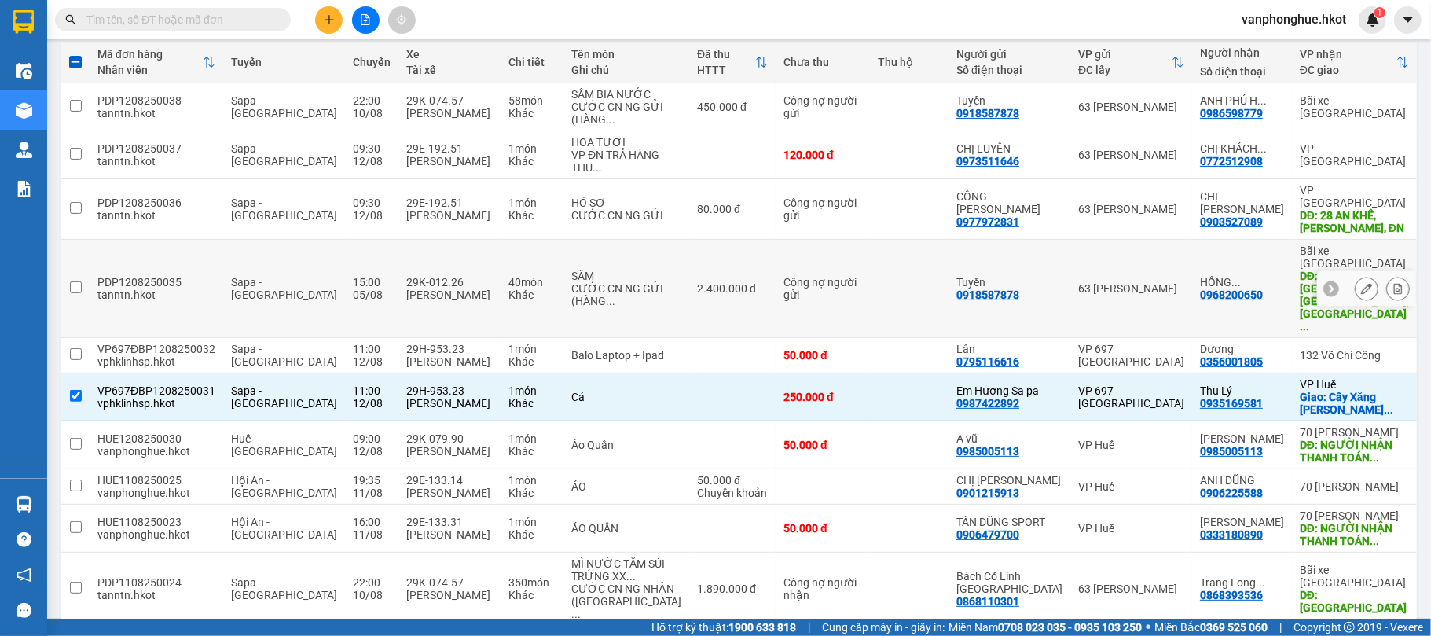
scroll to position [0, 0]
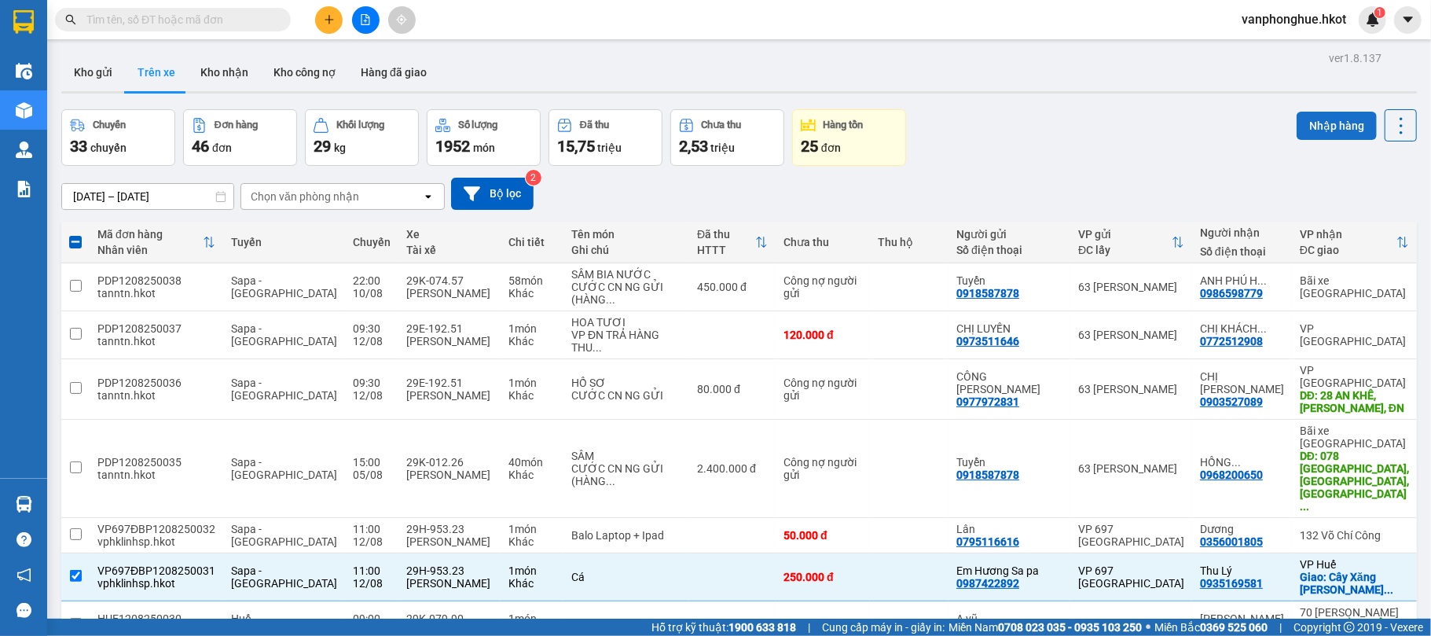
click at [1313, 127] on button "Nhập hàng" at bounding box center [1337, 126] width 80 height 28
checkbox input "false"
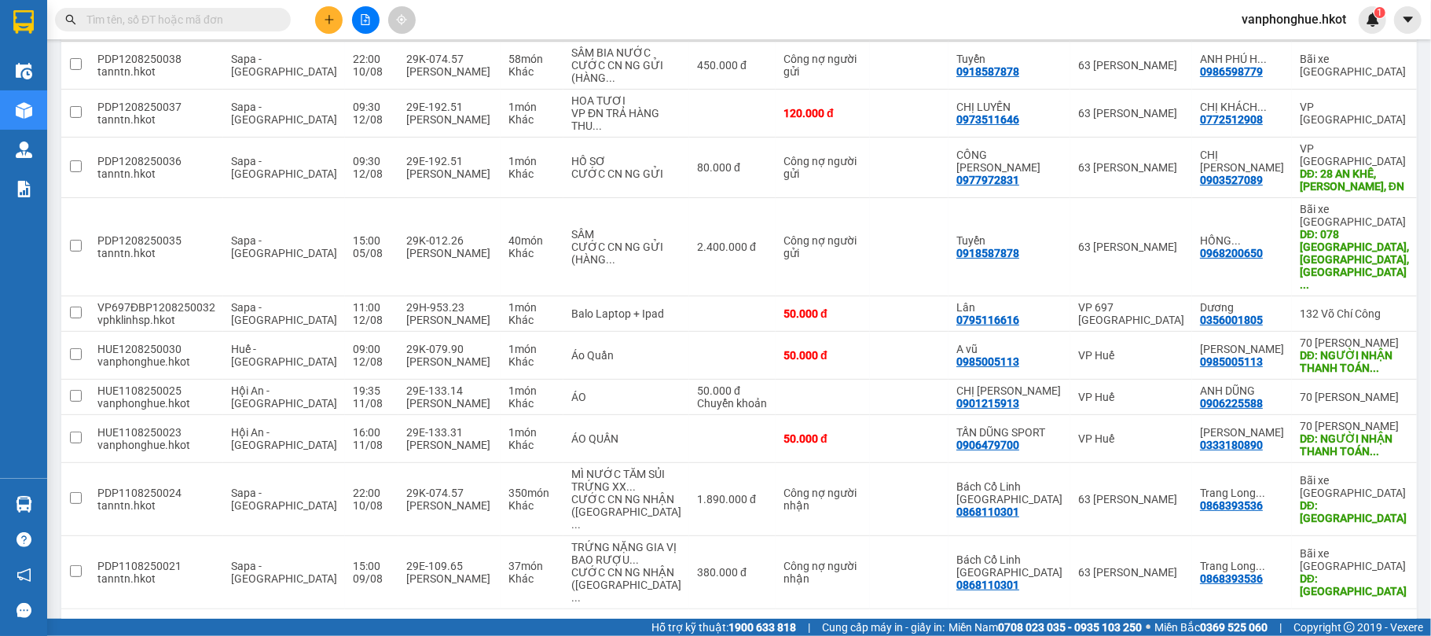
scroll to position [268, 0]
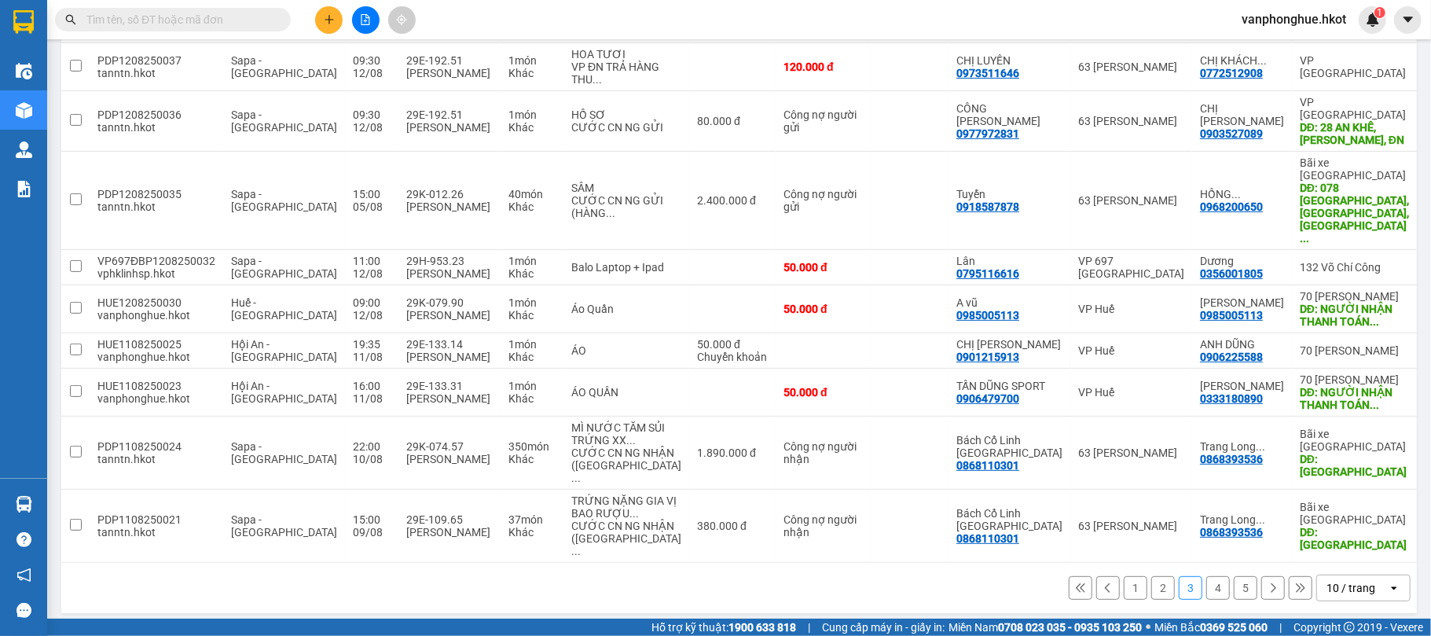
click at [1207, 576] on button "4" at bounding box center [1219, 588] width 24 height 24
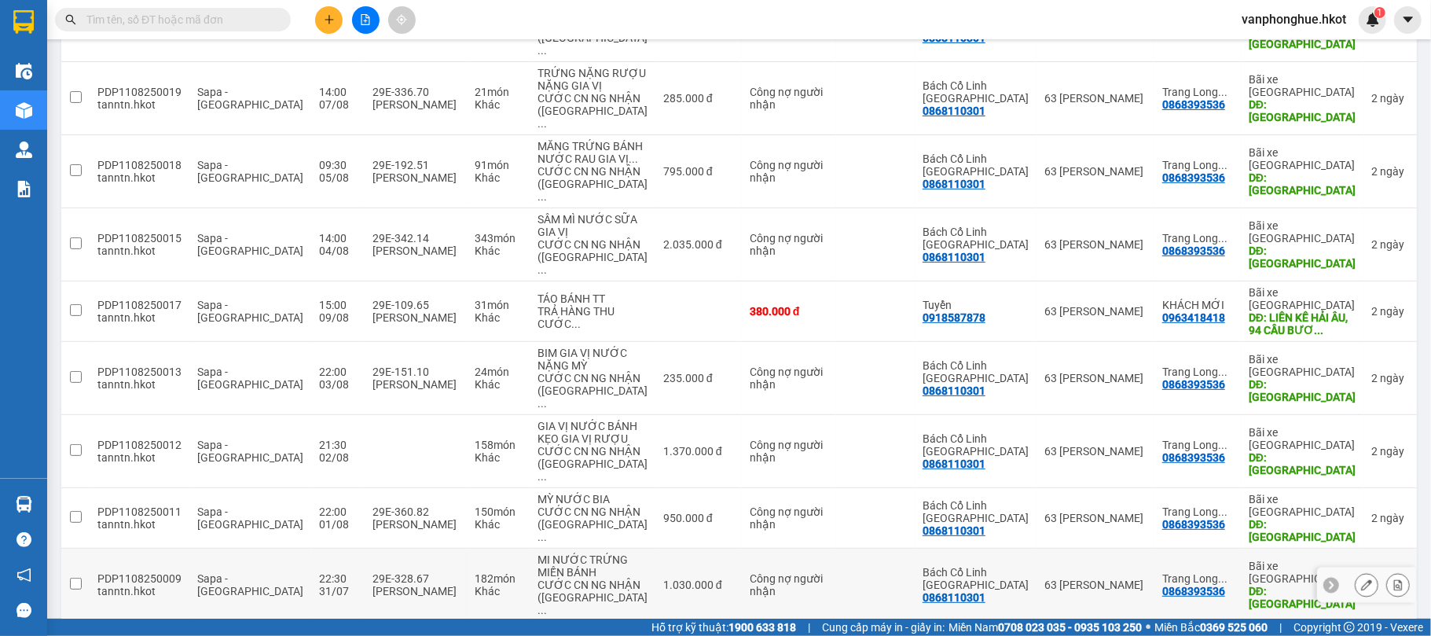
scroll to position [369, 0]
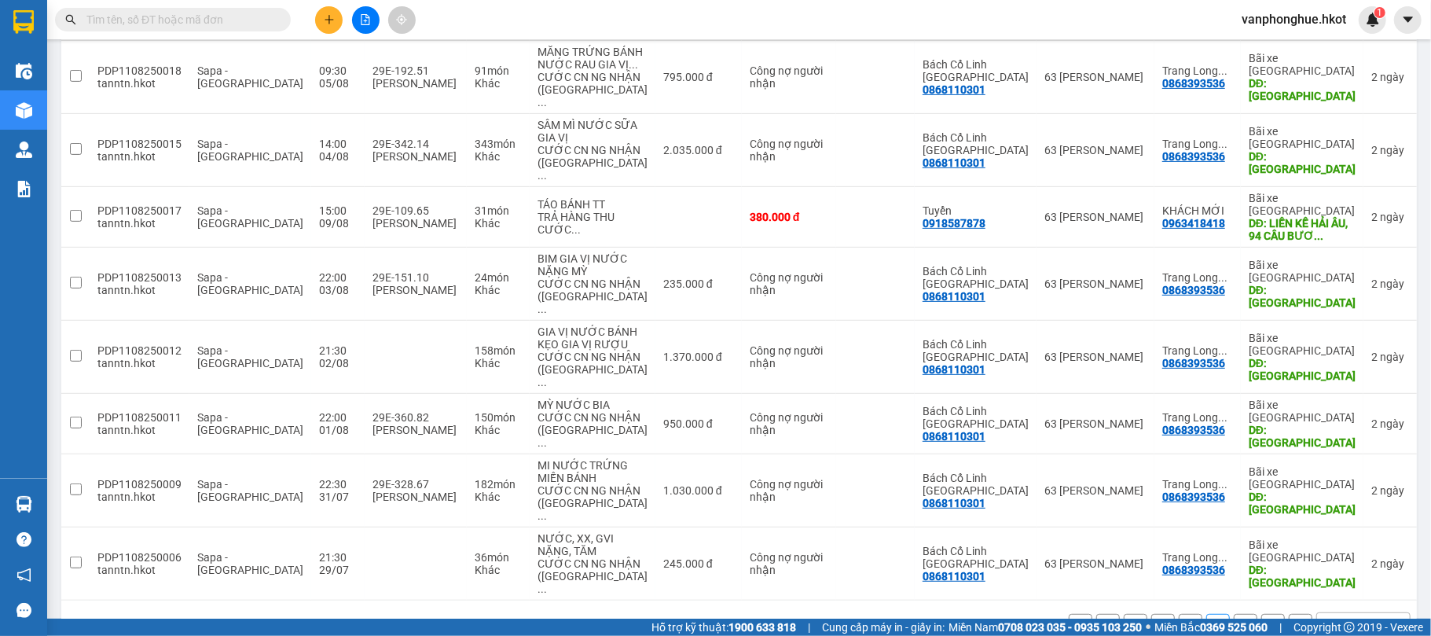
click at [1234, 614] on button "5" at bounding box center [1246, 626] width 24 height 24
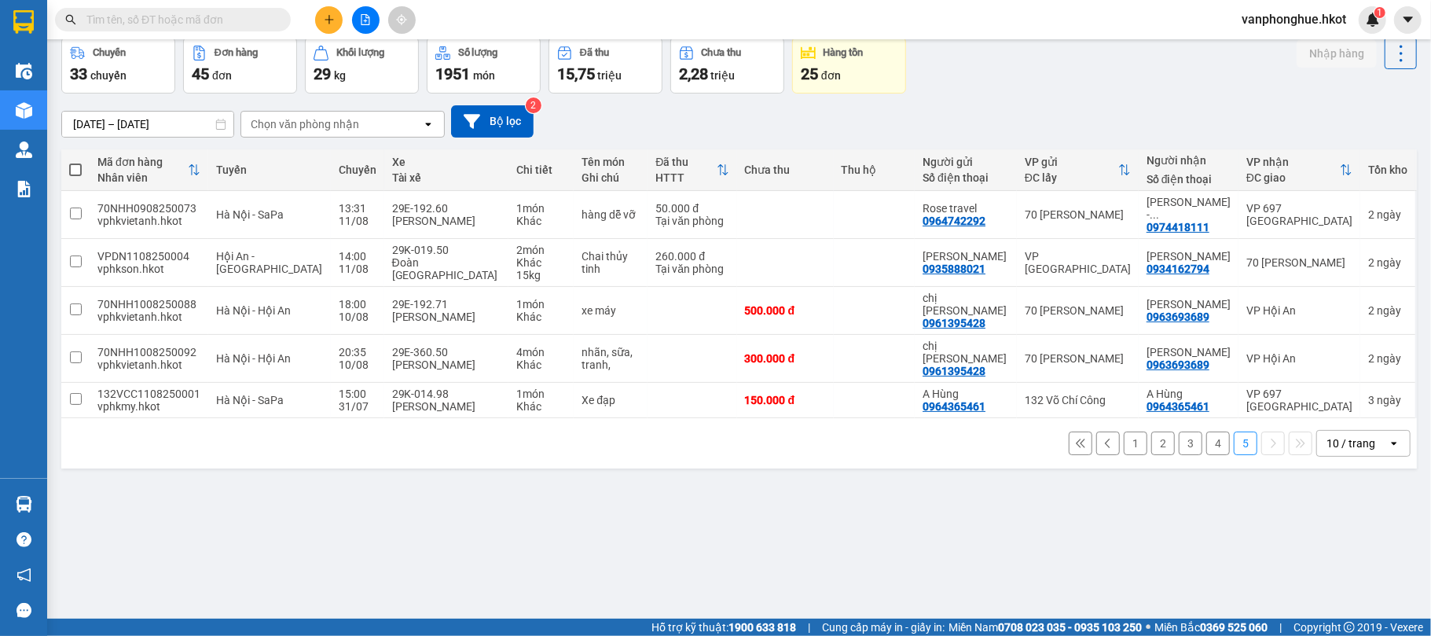
scroll to position [0, 0]
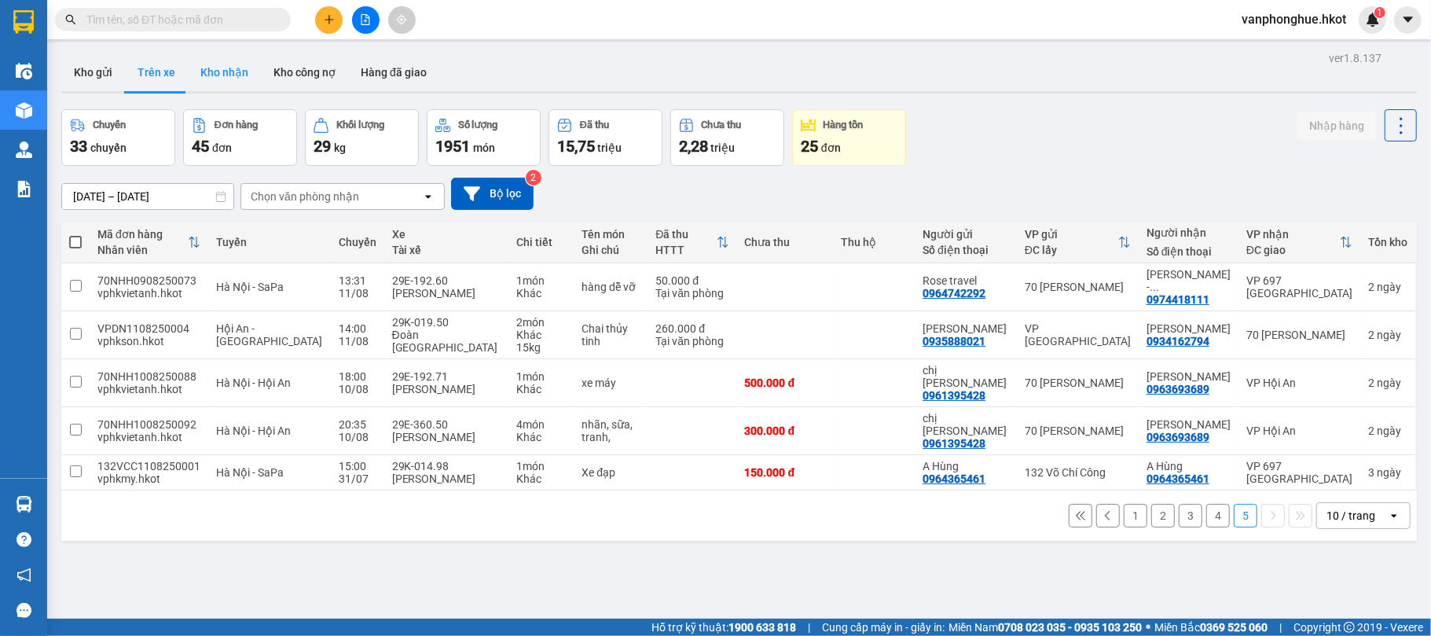
click at [223, 55] on button "Kho nhận" at bounding box center [224, 72] width 73 height 38
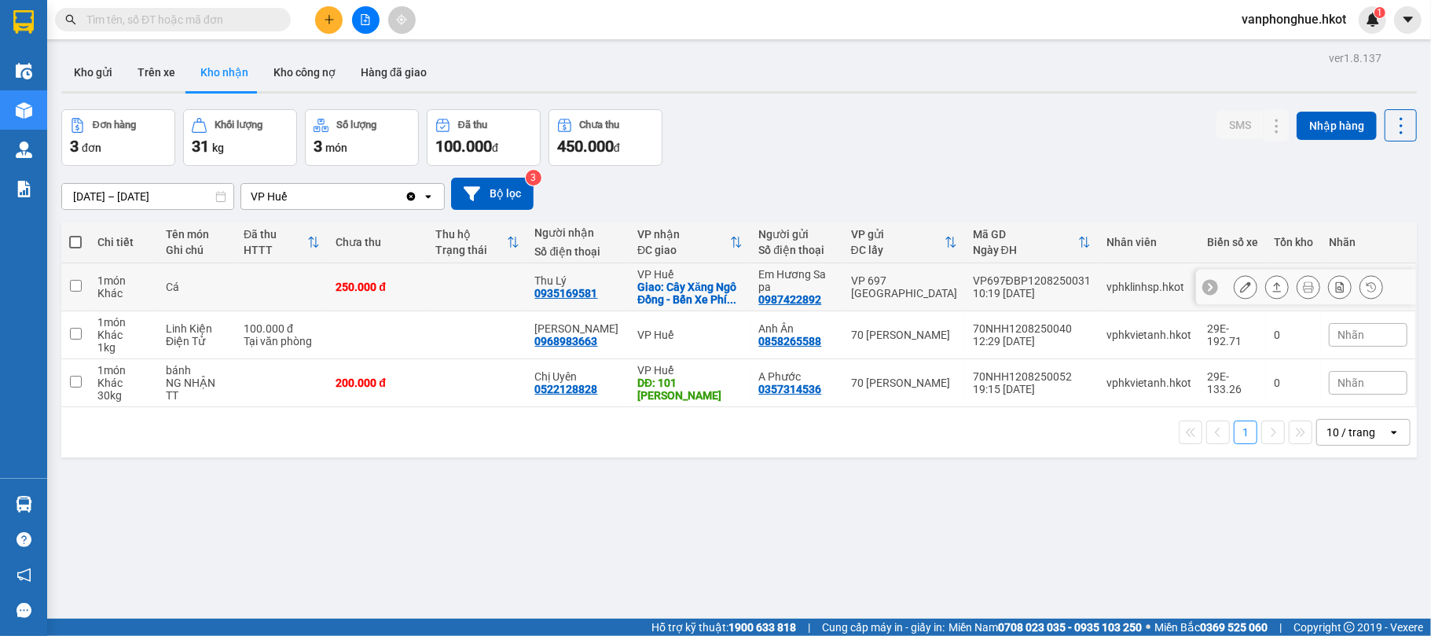
click at [1235, 281] on button at bounding box center [1246, 288] width 22 height 28
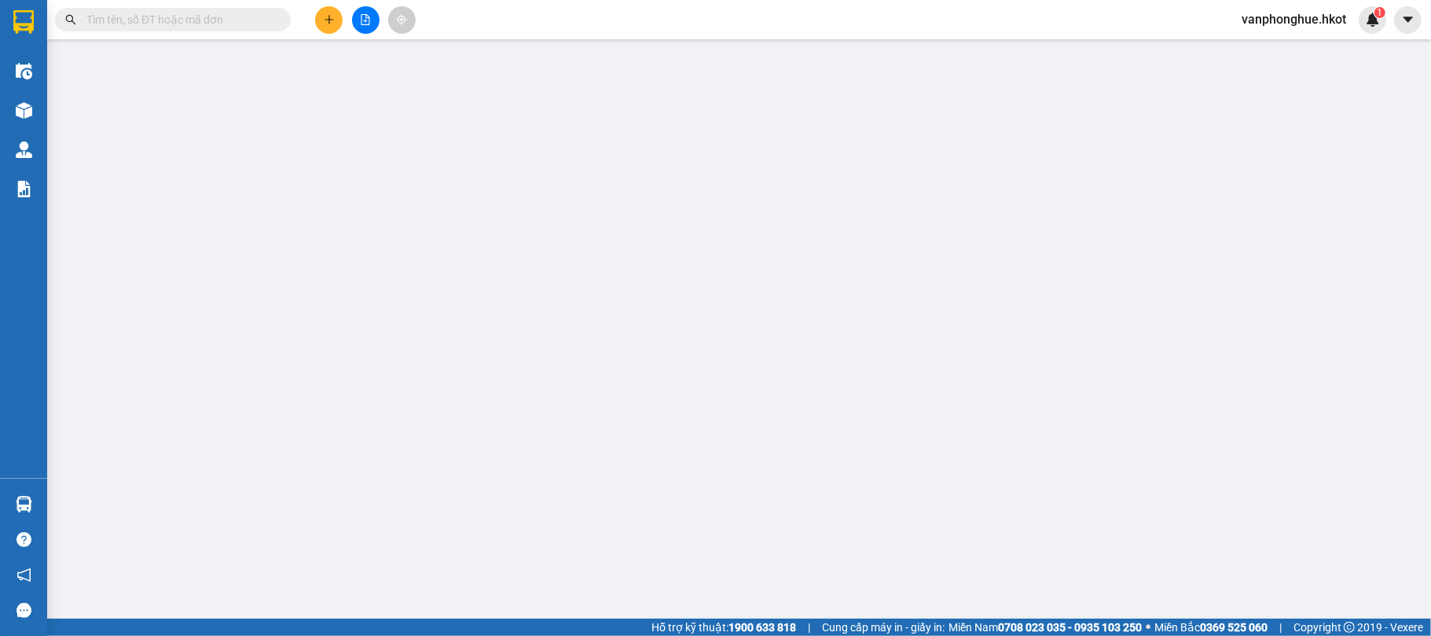
type input "0987422892"
type input "Em Hương Sa pa"
type input "0935169581"
type input "Thu Lý"
checkbox input "true"
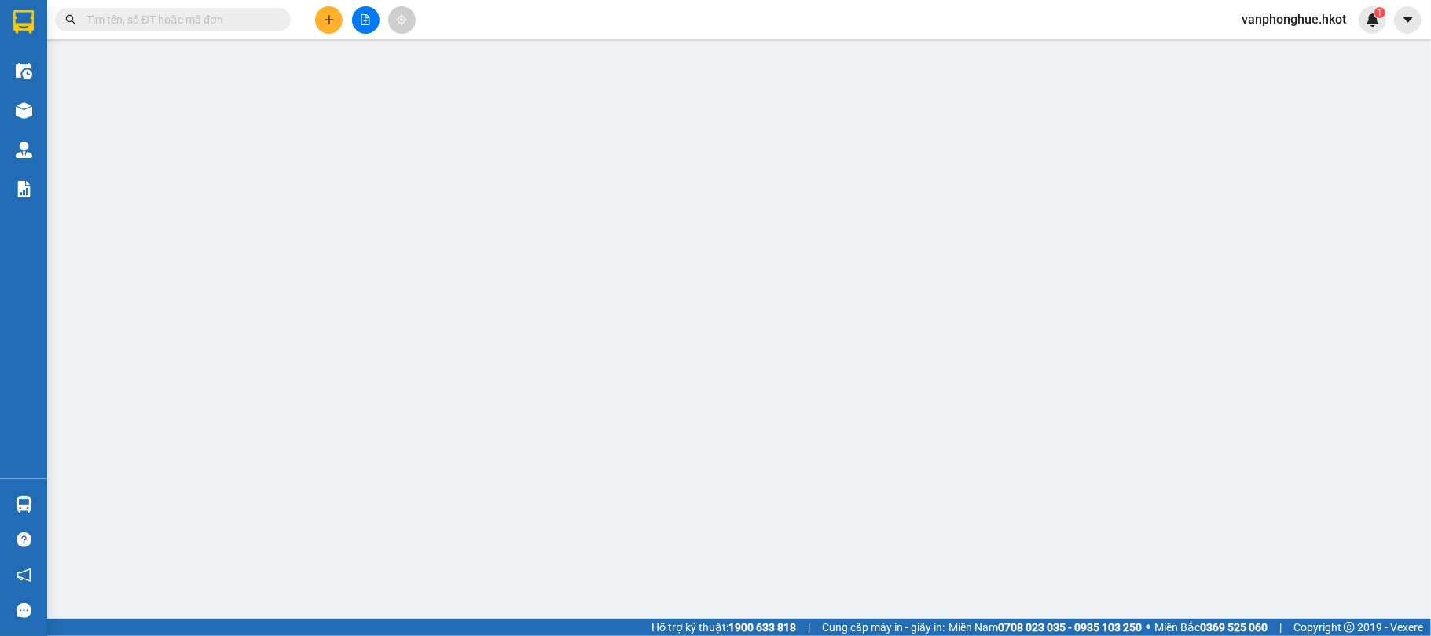
type input "Cây Xăng Ngô Đồng - Bến Xe Phía [GEOGRAPHIC_DATA]"
type input "250.000"
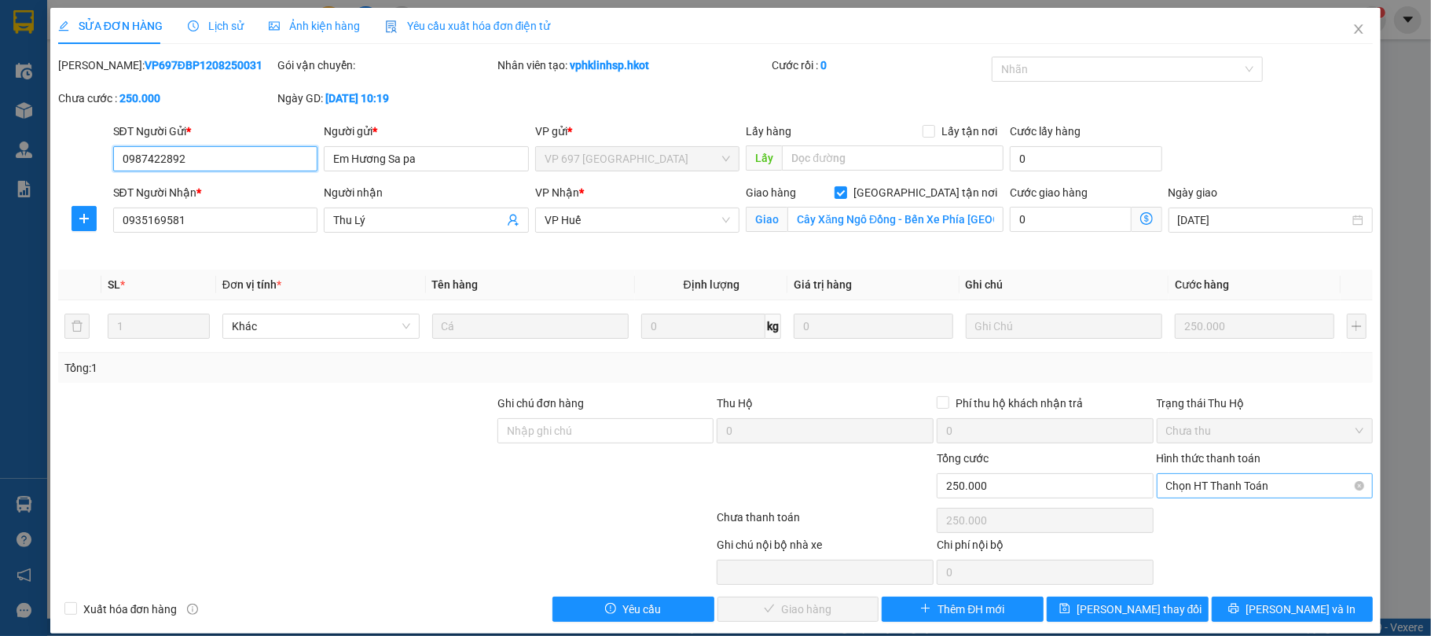
click at [1289, 484] on span "Chọn HT Thanh Toán" at bounding box center [1265, 486] width 198 height 24
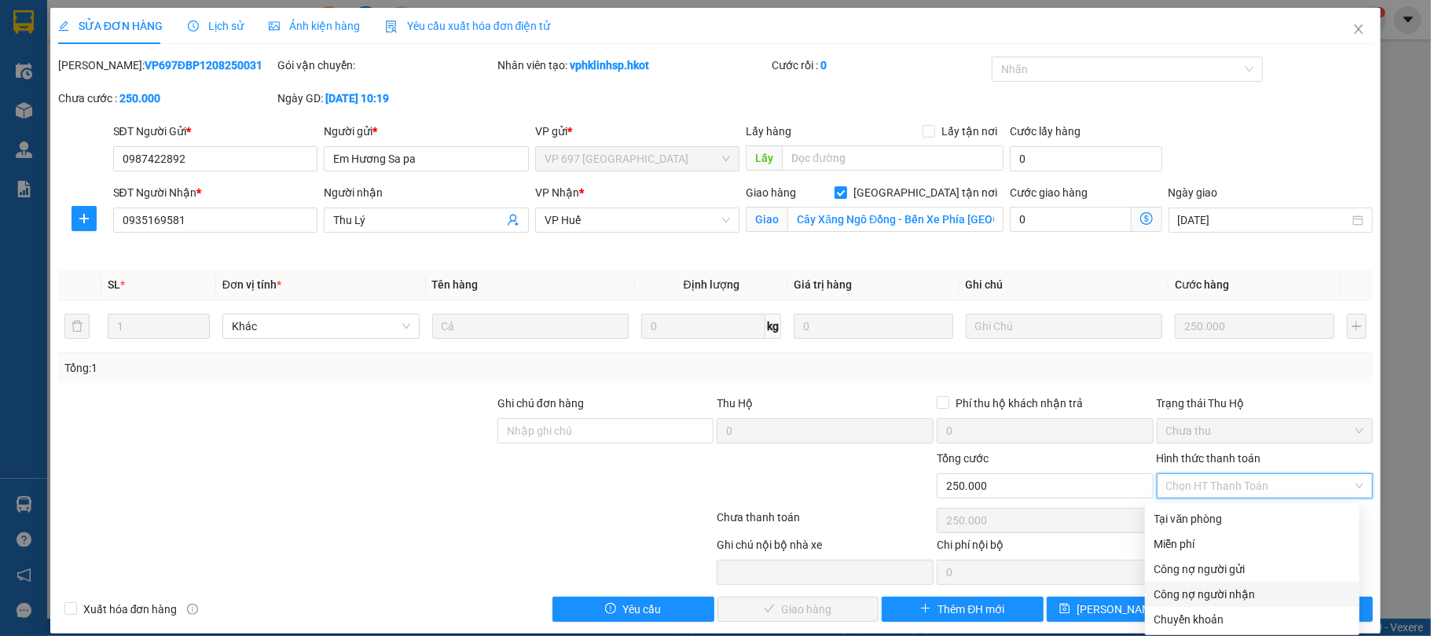
click at [1242, 590] on div "Công nợ người nhận" at bounding box center [1253, 594] width 196 height 17
type input "0"
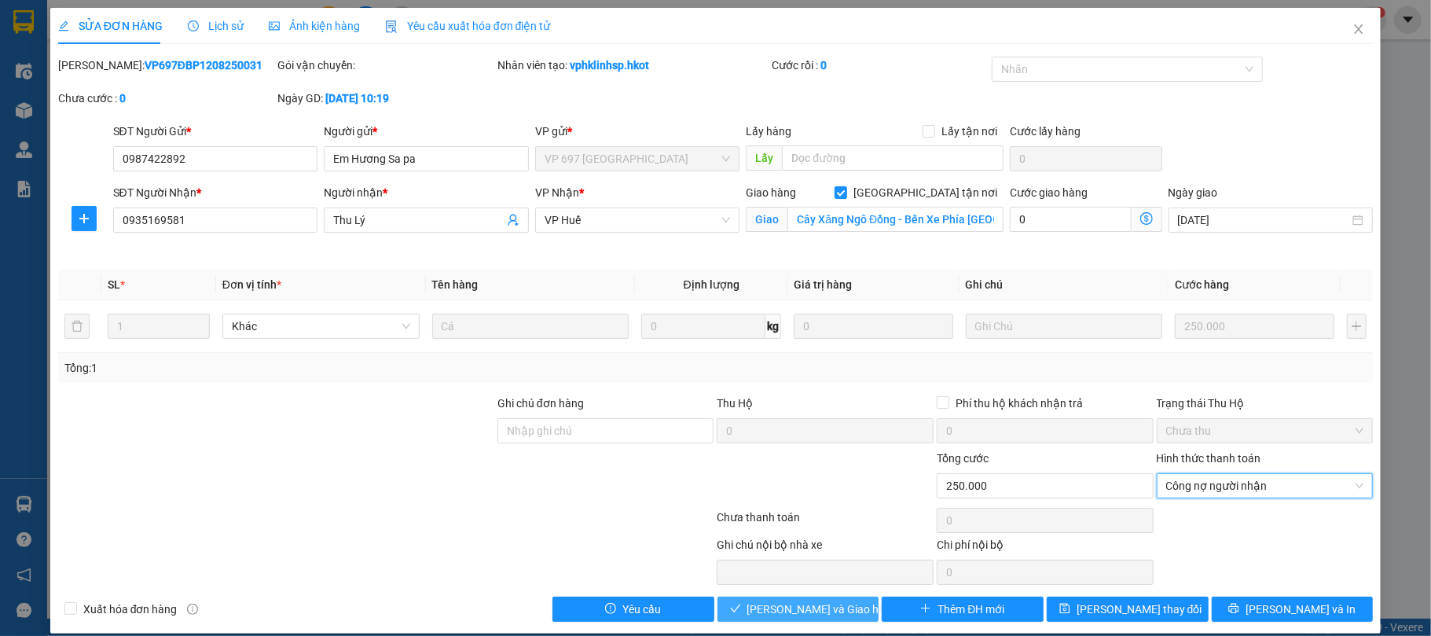
click at [796, 610] on span "[PERSON_NAME] và Giao hàng" at bounding box center [822, 609] width 151 height 17
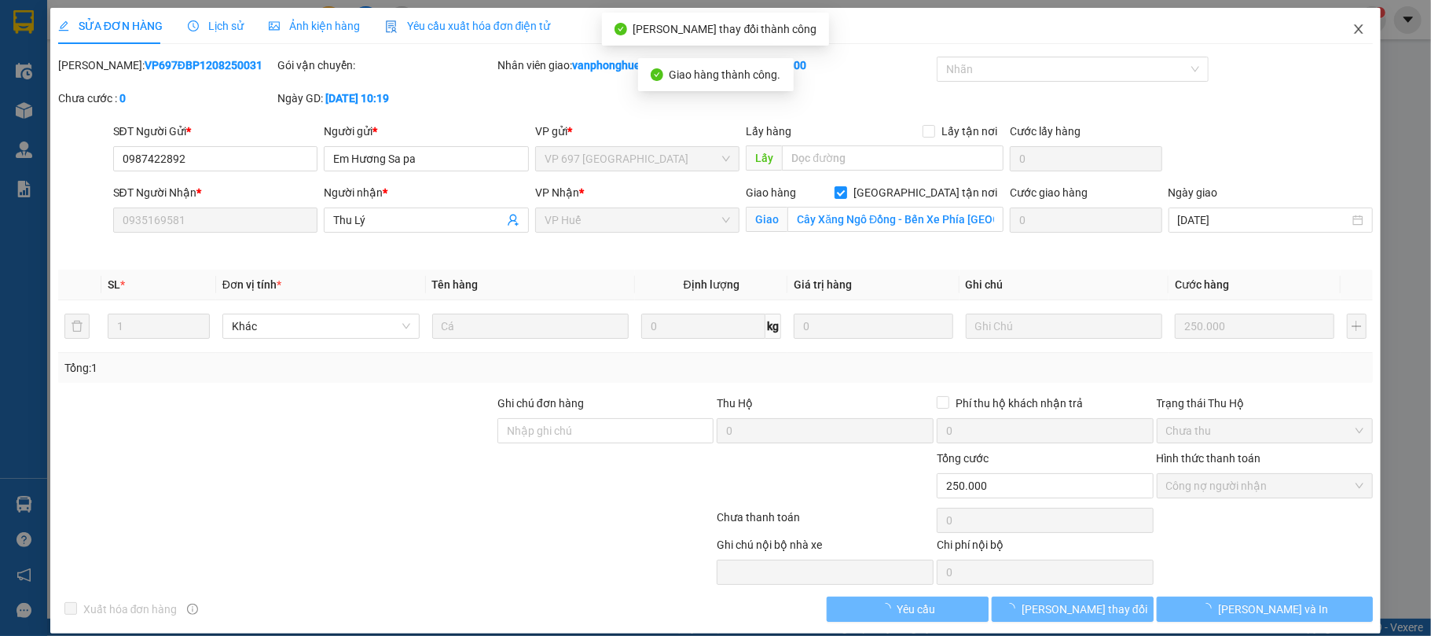
click at [1353, 31] on icon "close" at bounding box center [1359, 29] width 13 height 13
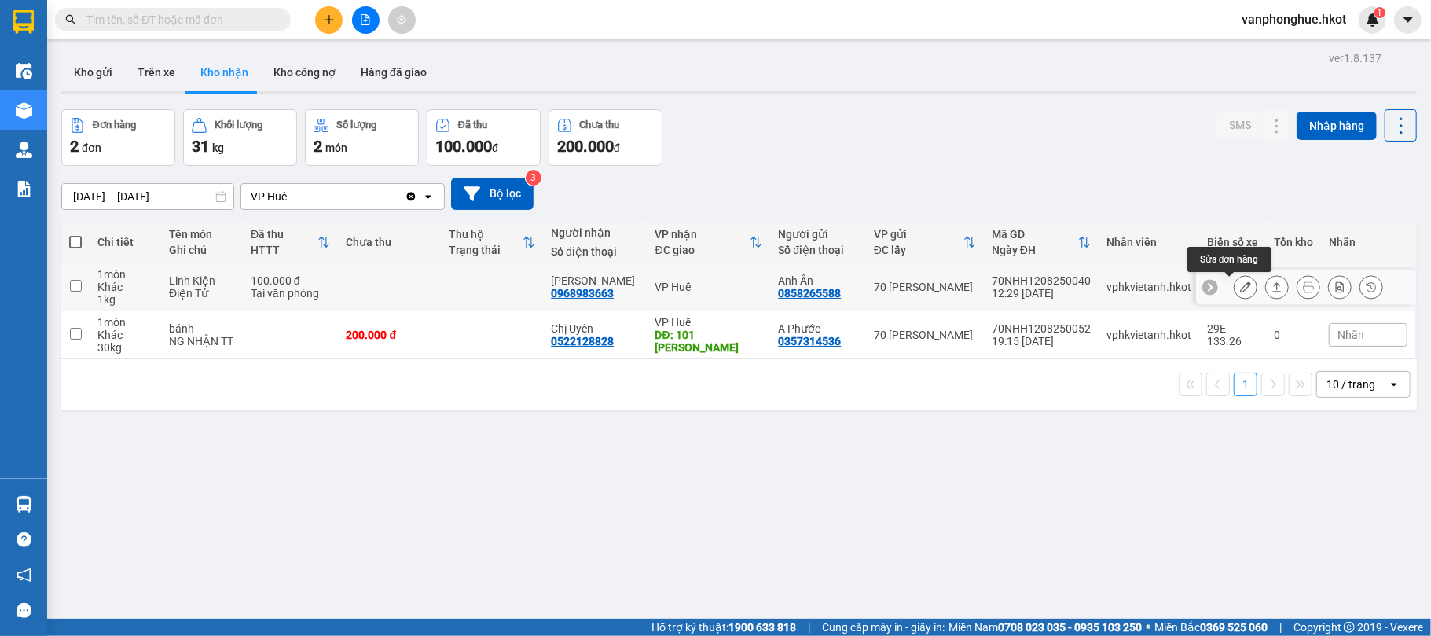
click at [1240, 283] on icon at bounding box center [1245, 286] width 11 height 11
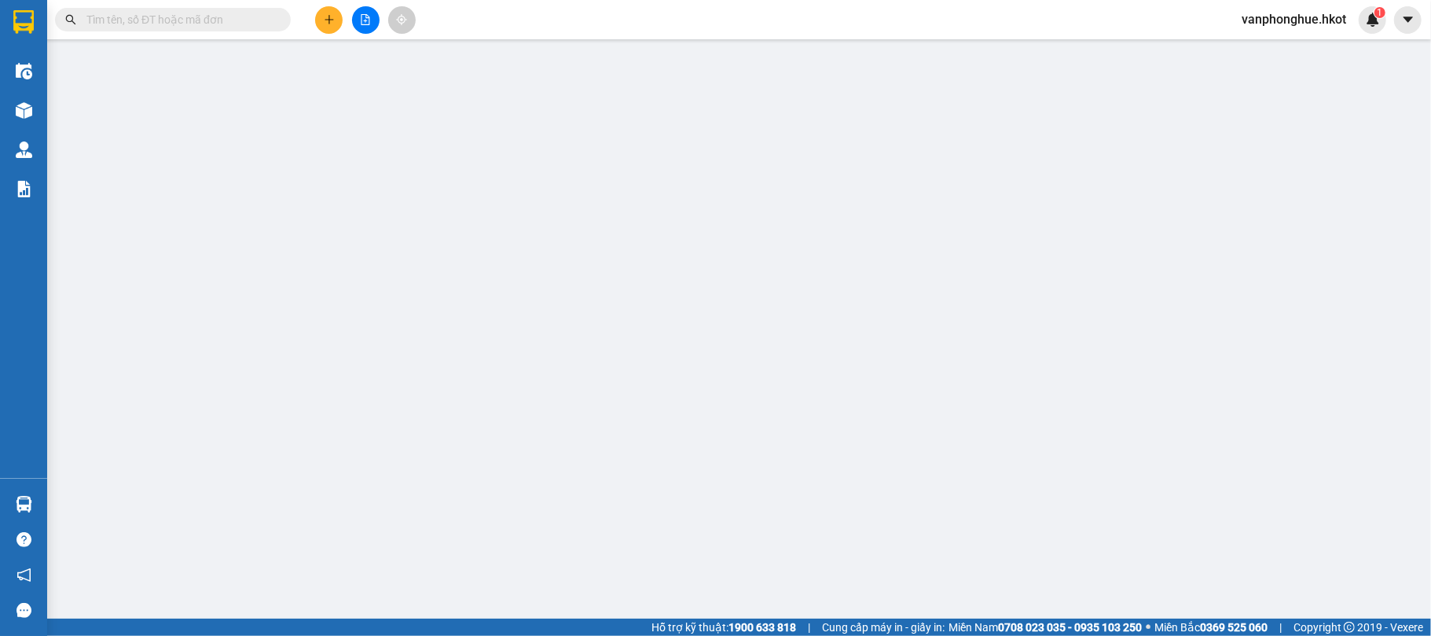
type input "0858265588"
type input "Anh Ân"
type input "0968983663"
type input "[PERSON_NAME]"
type input "nhi 70 thu"
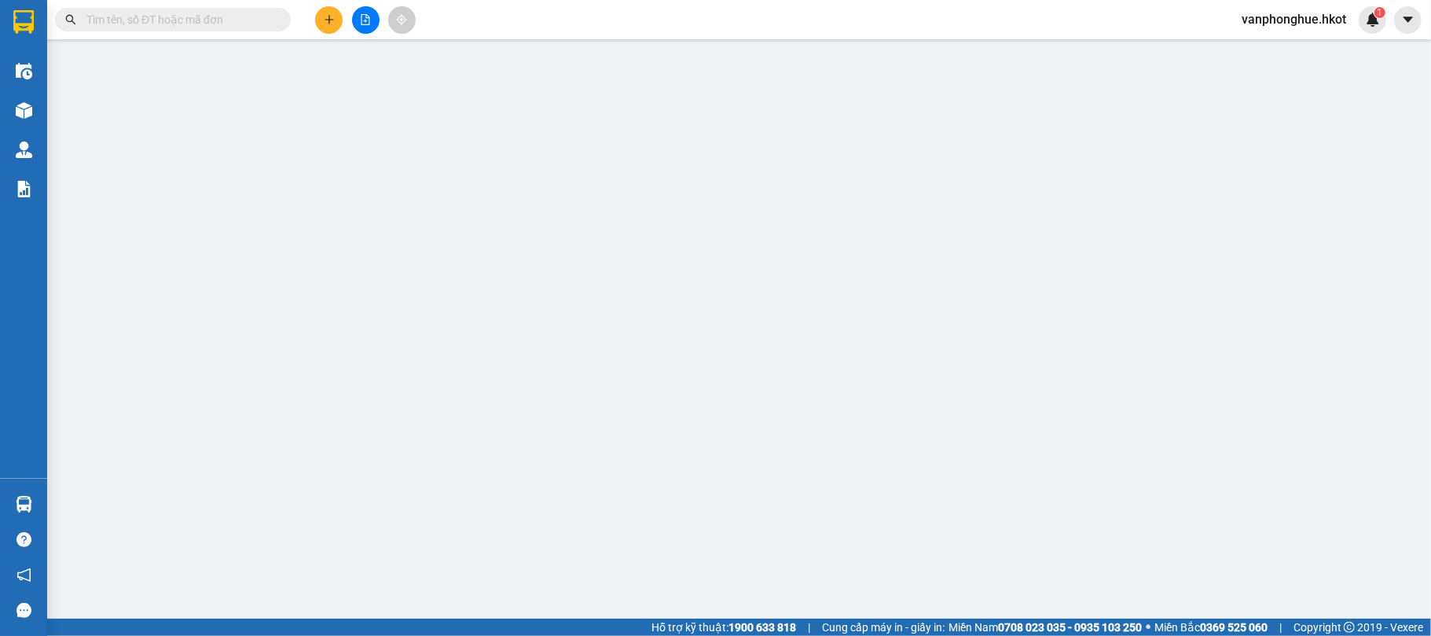
type input "100.000"
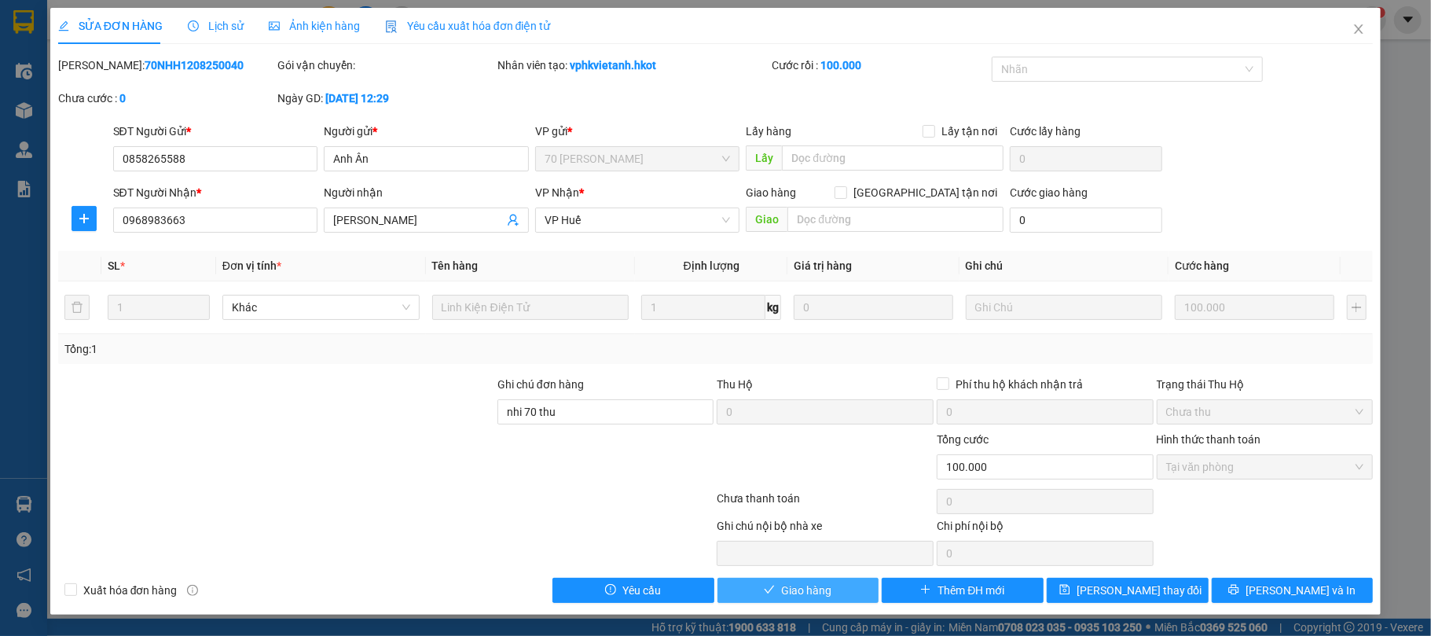
click at [806, 585] on span "Giao hàng" at bounding box center [806, 590] width 50 height 17
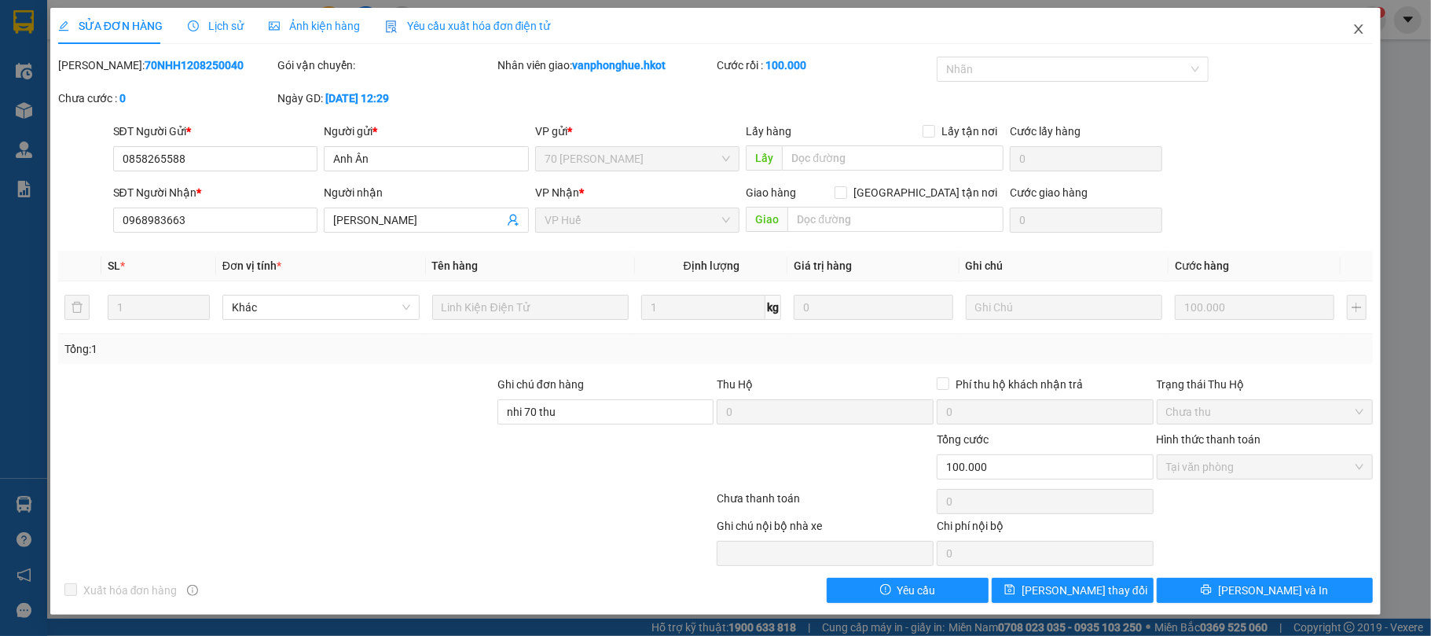
click at [1361, 27] on icon "close" at bounding box center [1359, 28] width 9 height 9
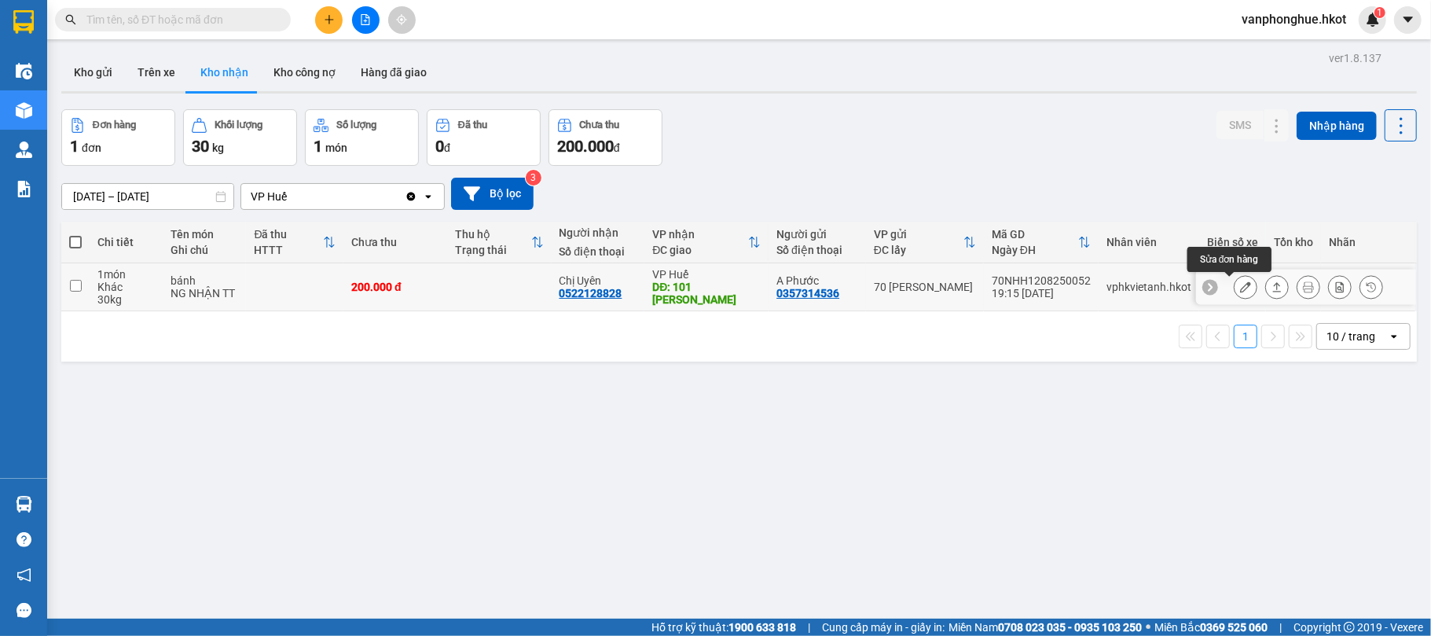
click at [1240, 284] on icon at bounding box center [1245, 286] width 11 height 11
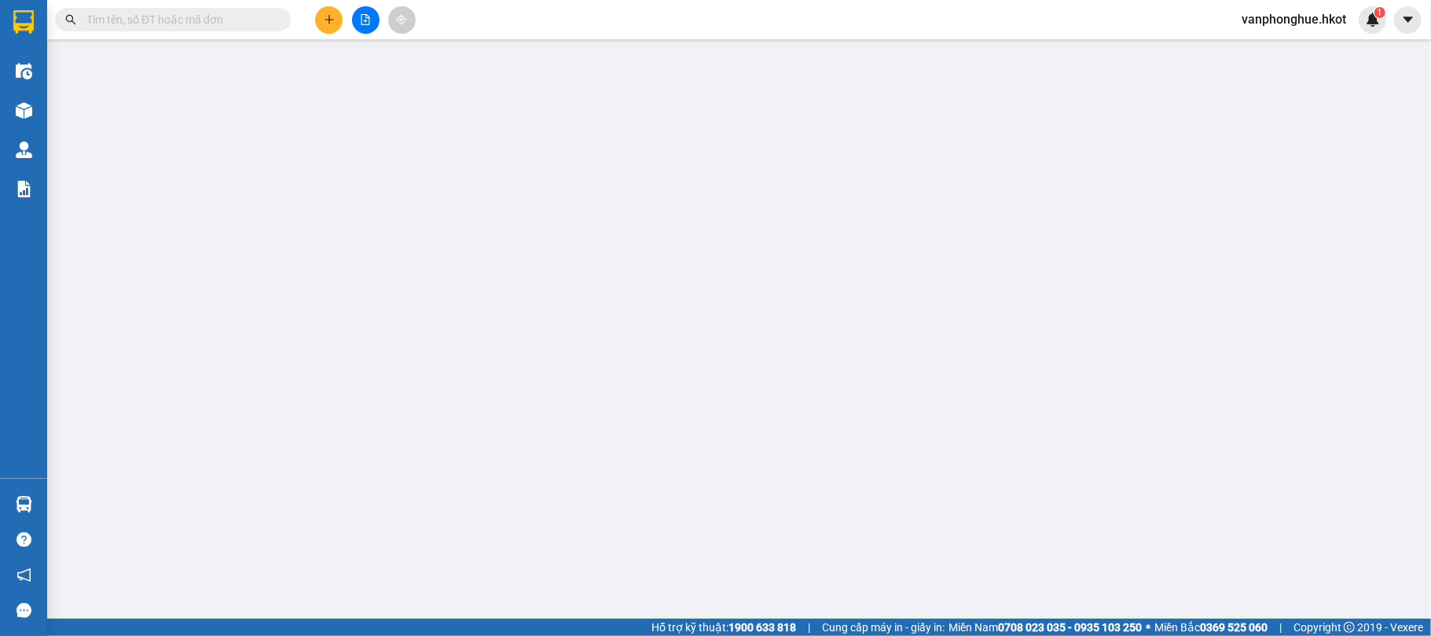
type input "0357314536"
type input "A Phước"
type input "0522128828"
type input "Chị Uyên"
type input "101 [PERSON_NAME]"
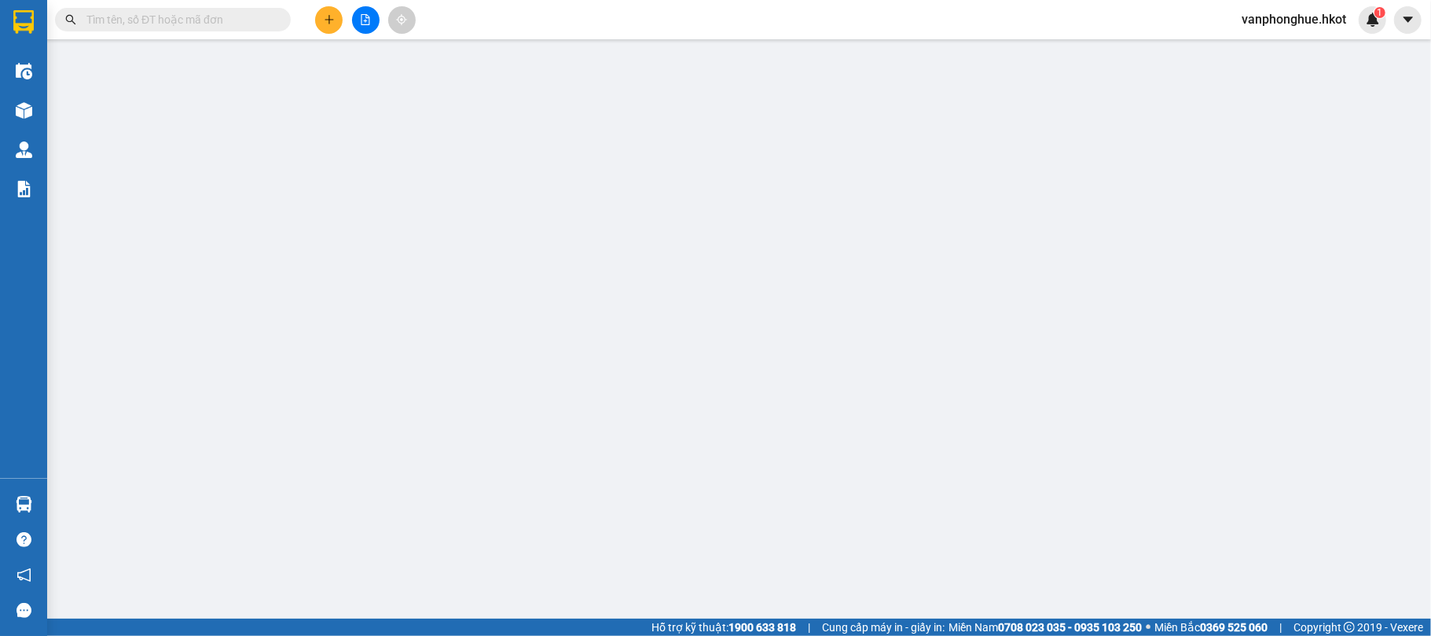
type input "200.000"
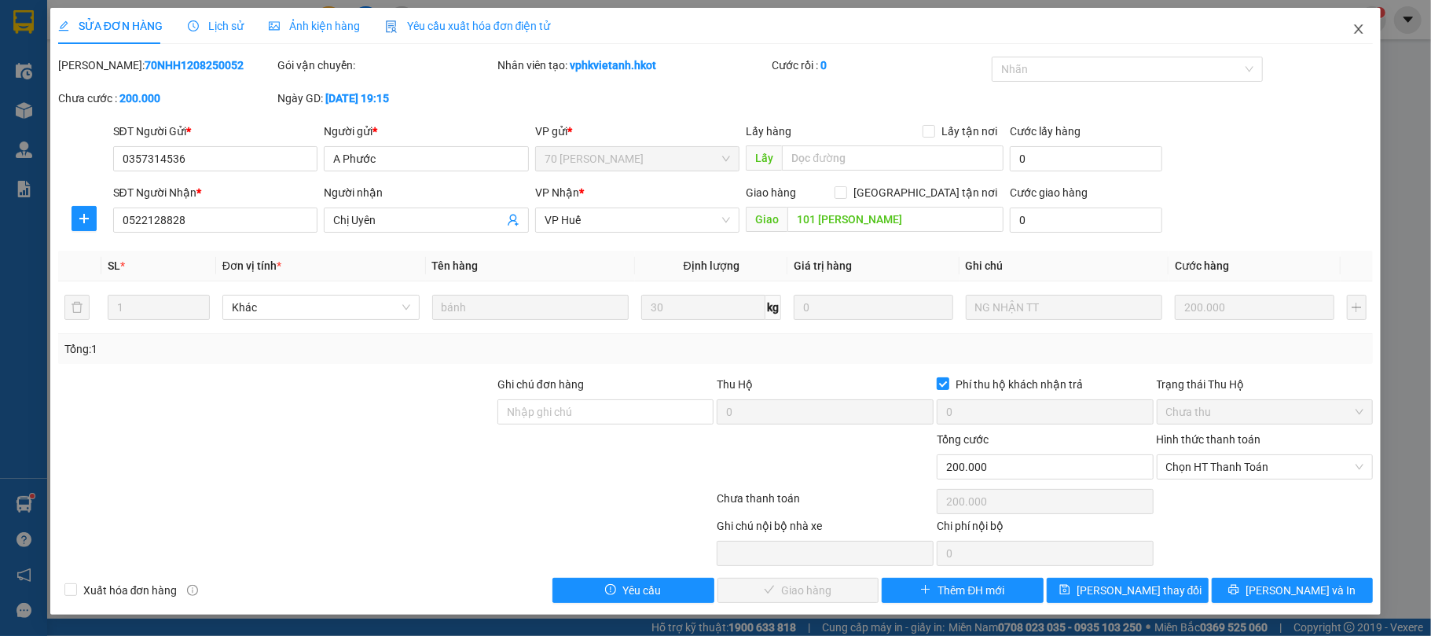
click at [1359, 30] on icon "close" at bounding box center [1359, 28] width 9 height 9
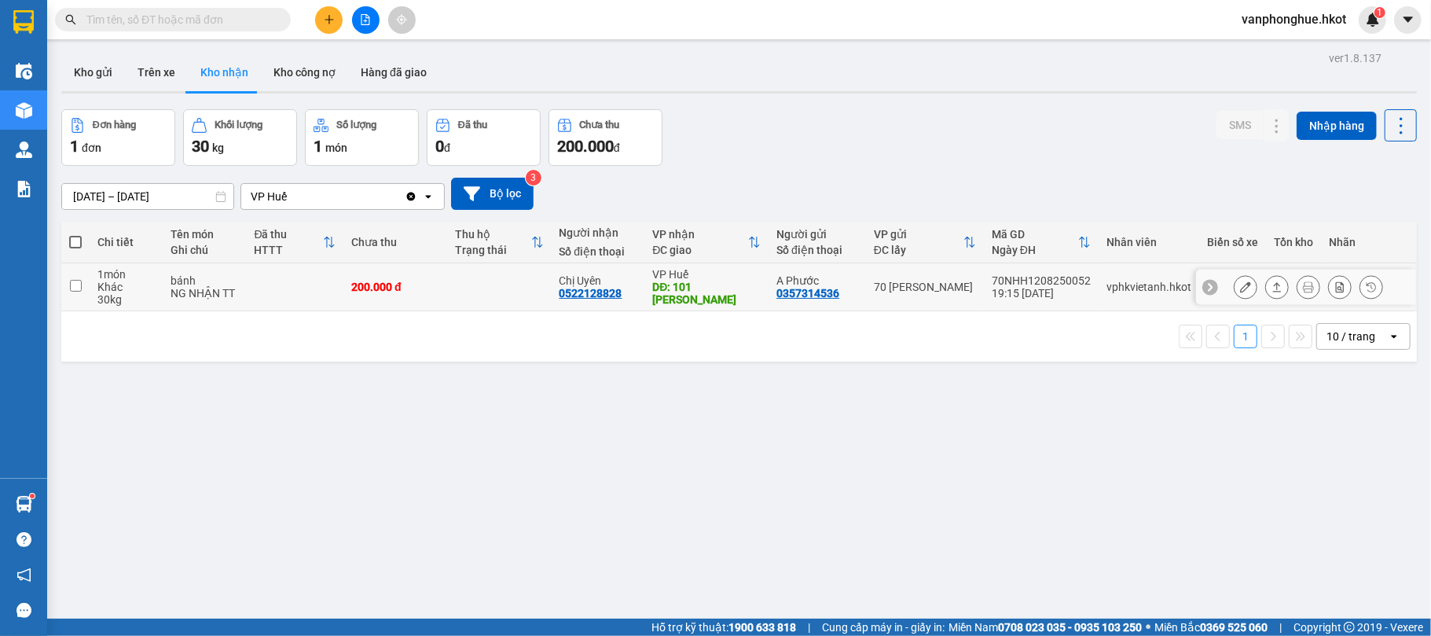
click at [1240, 289] on icon at bounding box center [1245, 286] width 11 height 11
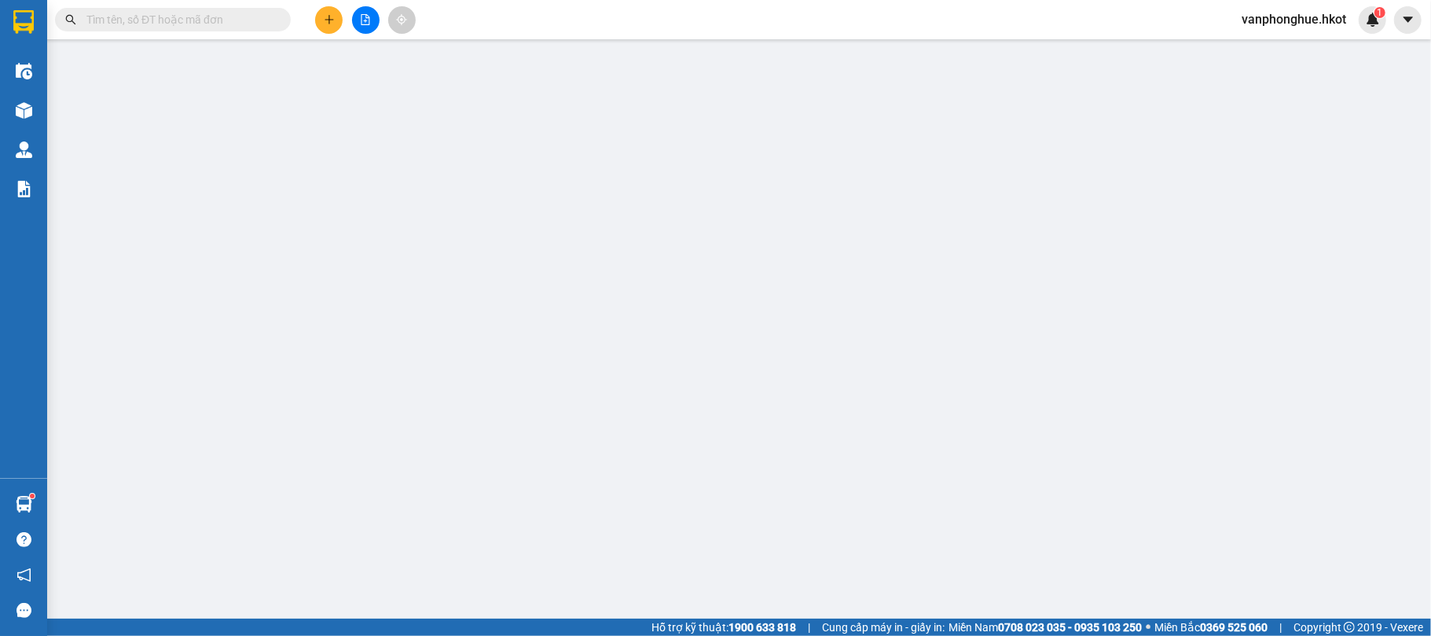
type input "0357314536"
type input "A Phước"
type input "0522128828"
type input "Chị Uyên"
type input "101 [PERSON_NAME]"
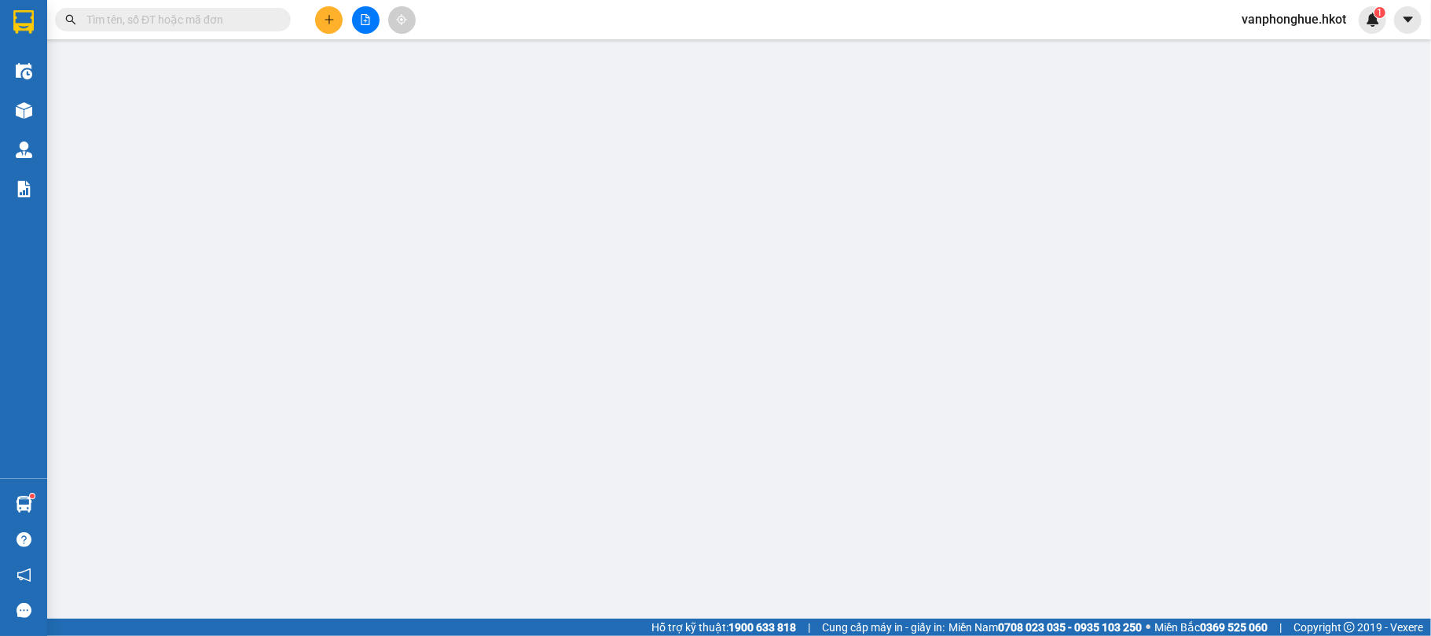
type input "200.000"
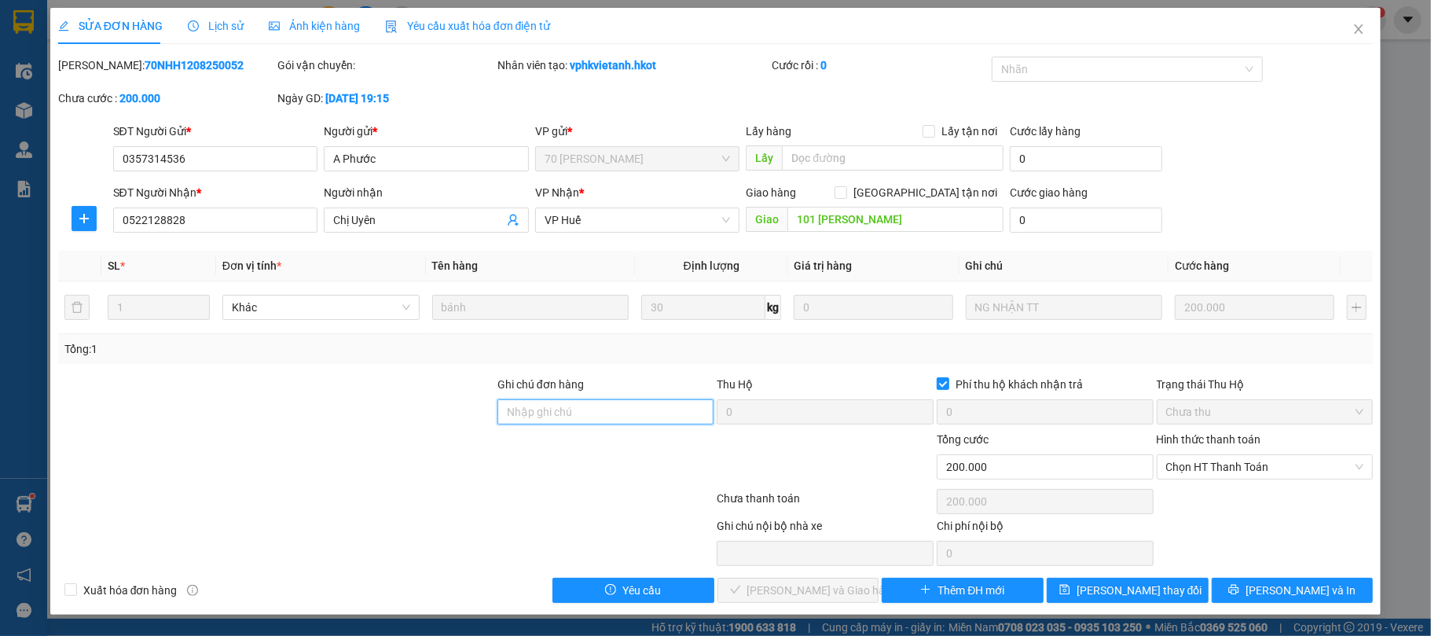
click at [604, 406] on input "Ghi chú đơn hàng" at bounding box center [606, 411] width 217 height 25
click at [1207, 469] on span "Chọn HT Thanh Toán" at bounding box center [1265, 467] width 198 height 24
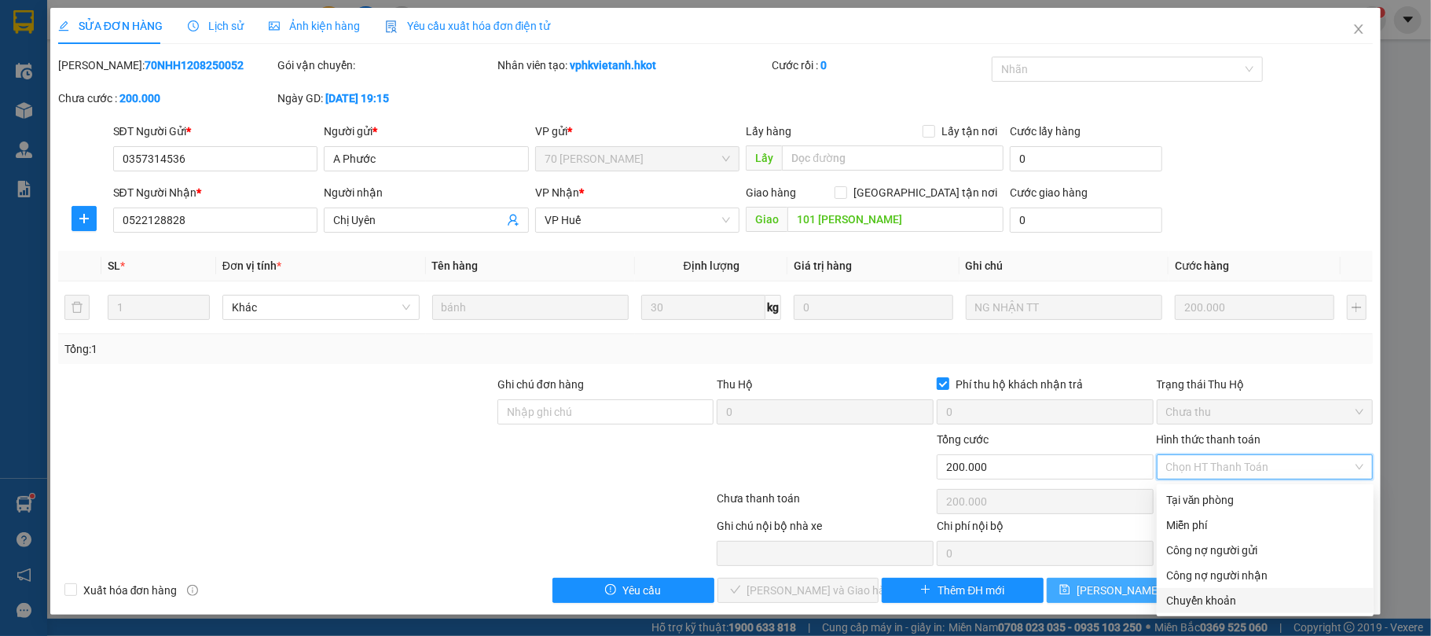
click at [1201, 594] on div "Chuyển khoản" at bounding box center [1265, 600] width 198 height 17
type input "0"
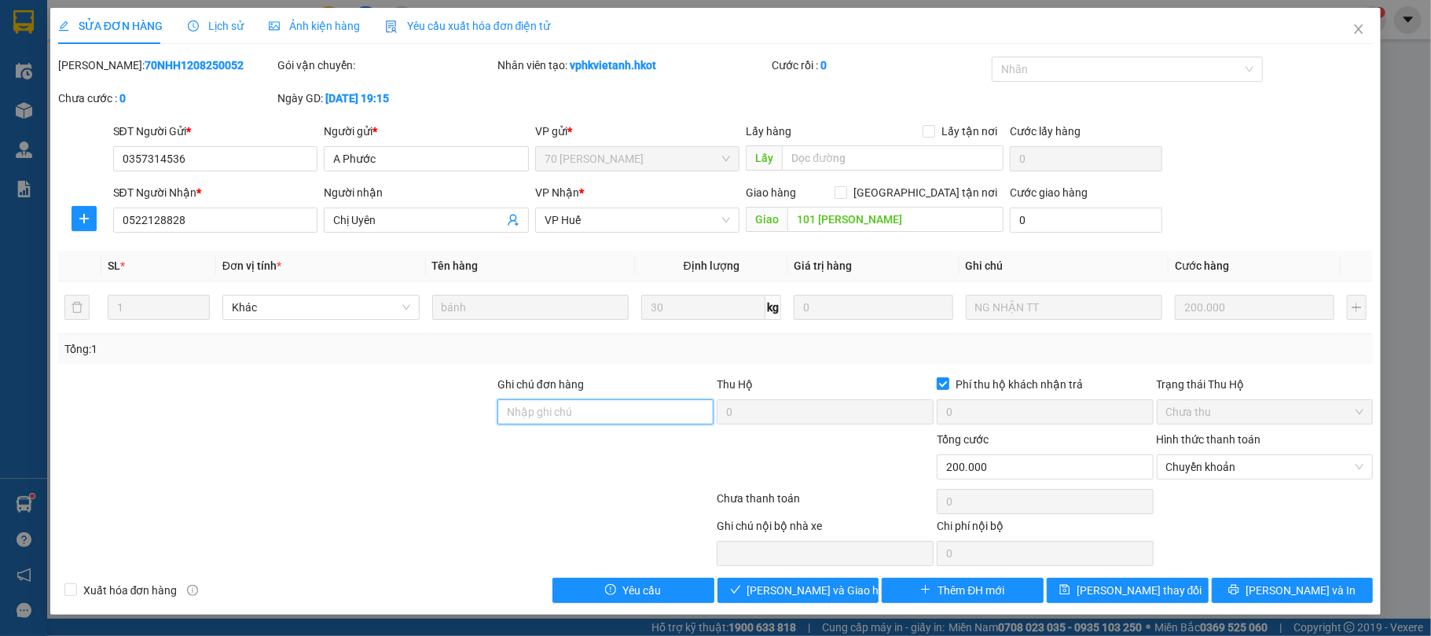
click at [629, 419] on input "Ghi chú đơn hàng" at bounding box center [606, 411] width 217 height 25
type input "Sang đã ck cty ngày 13/8"
click at [810, 594] on span "[PERSON_NAME] và Giao hàng" at bounding box center [822, 590] width 151 height 17
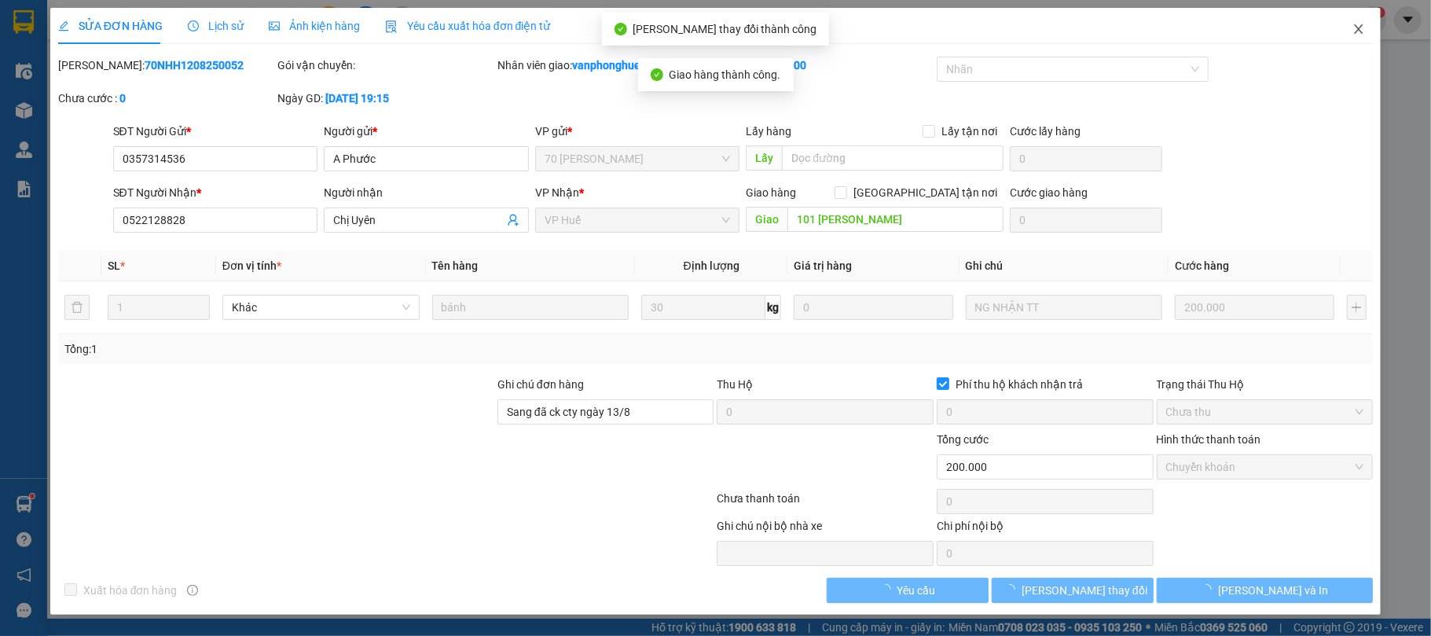
click at [1359, 25] on icon "close" at bounding box center [1359, 29] width 13 height 13
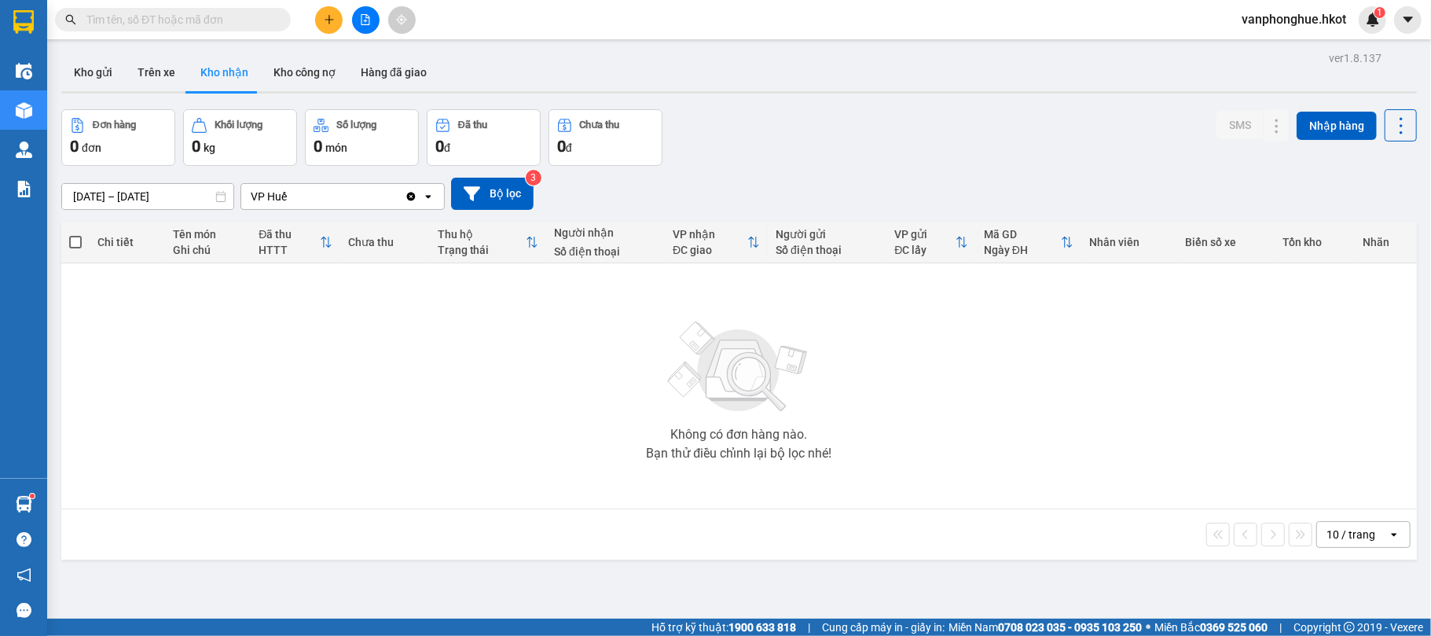
click at [539, 357] on div "Không có đơn hàng nào. Bạn thử điều chỉnh lại bộ lọc nhé!" at bounding box center [739, 386] width 1340 height 236
click at [152, 67] on button "Trên xe" at bounding box center [156, 72] width 63 height 38
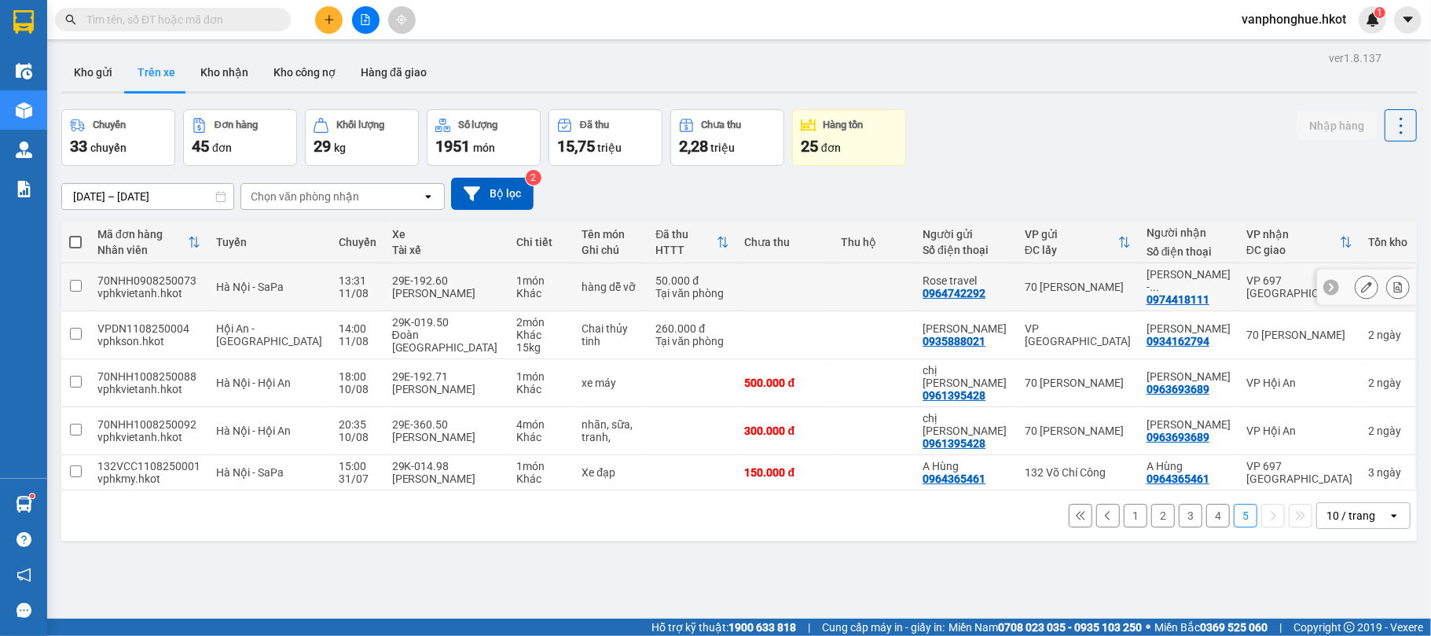
scroll to position [72, 0]
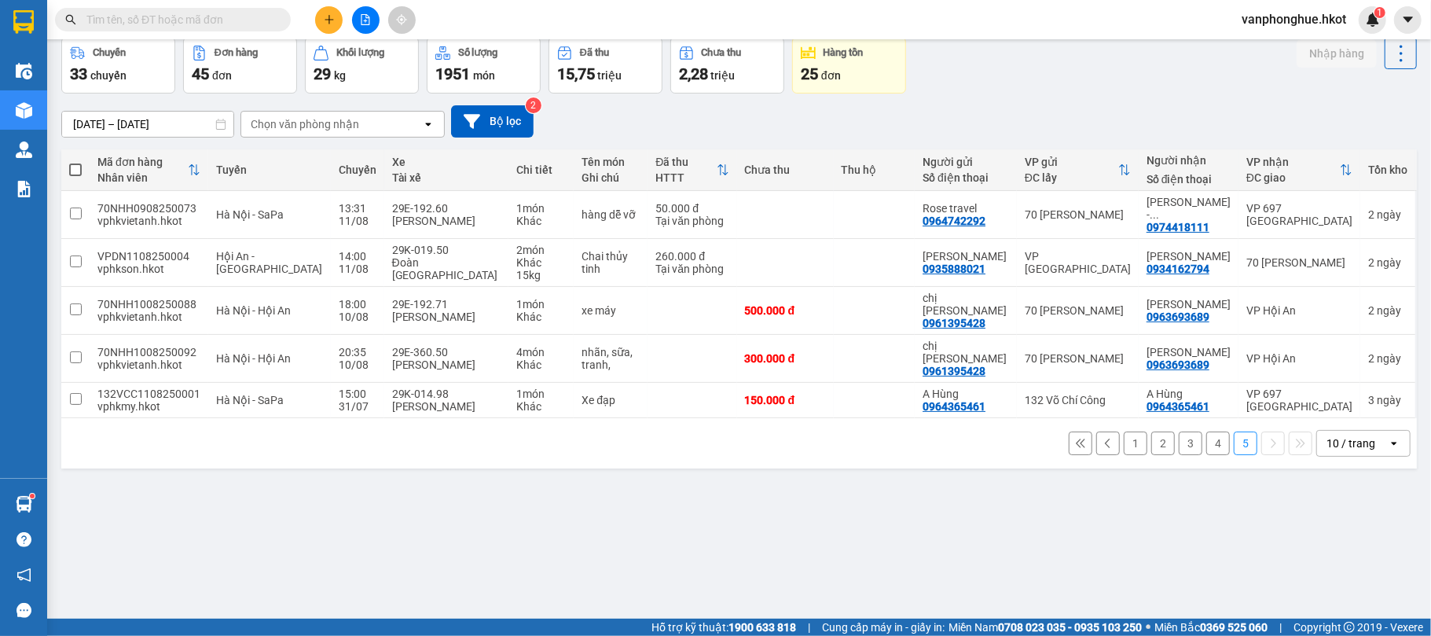
click at [1207, 432] on button "4" at bounding box center [1219, 444] width 24 height 24
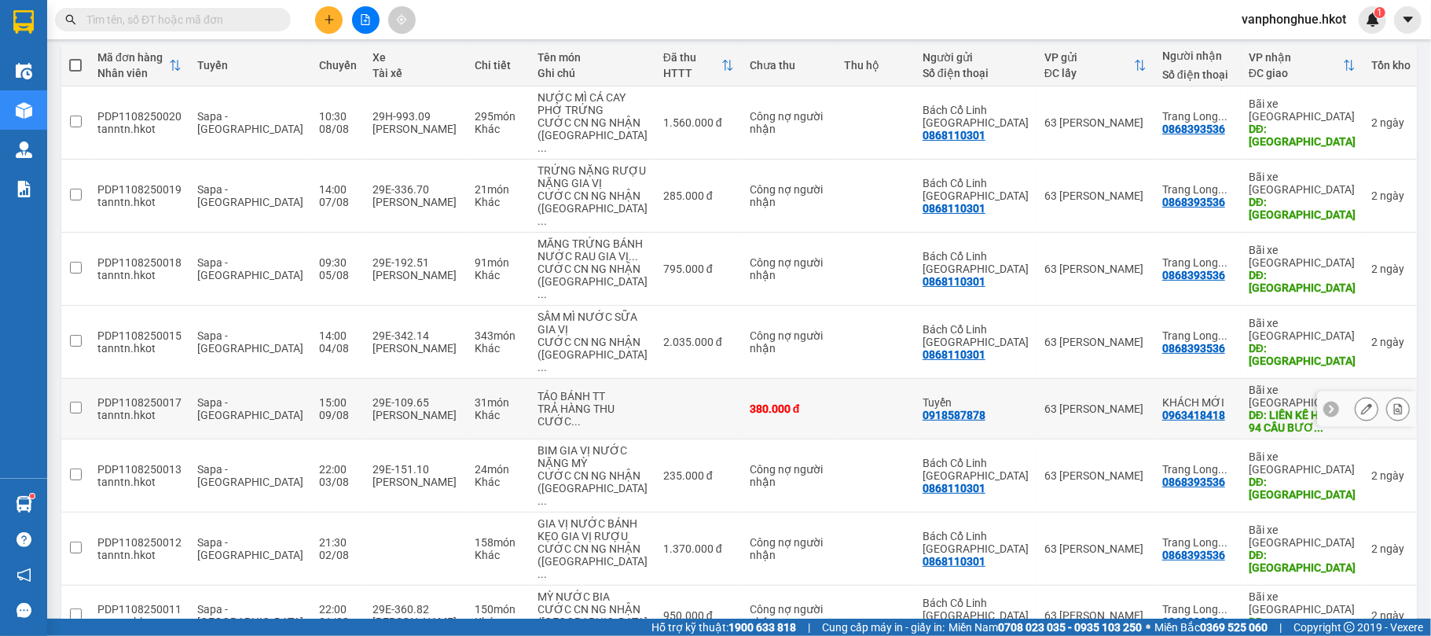
scroll to position [369, 0]
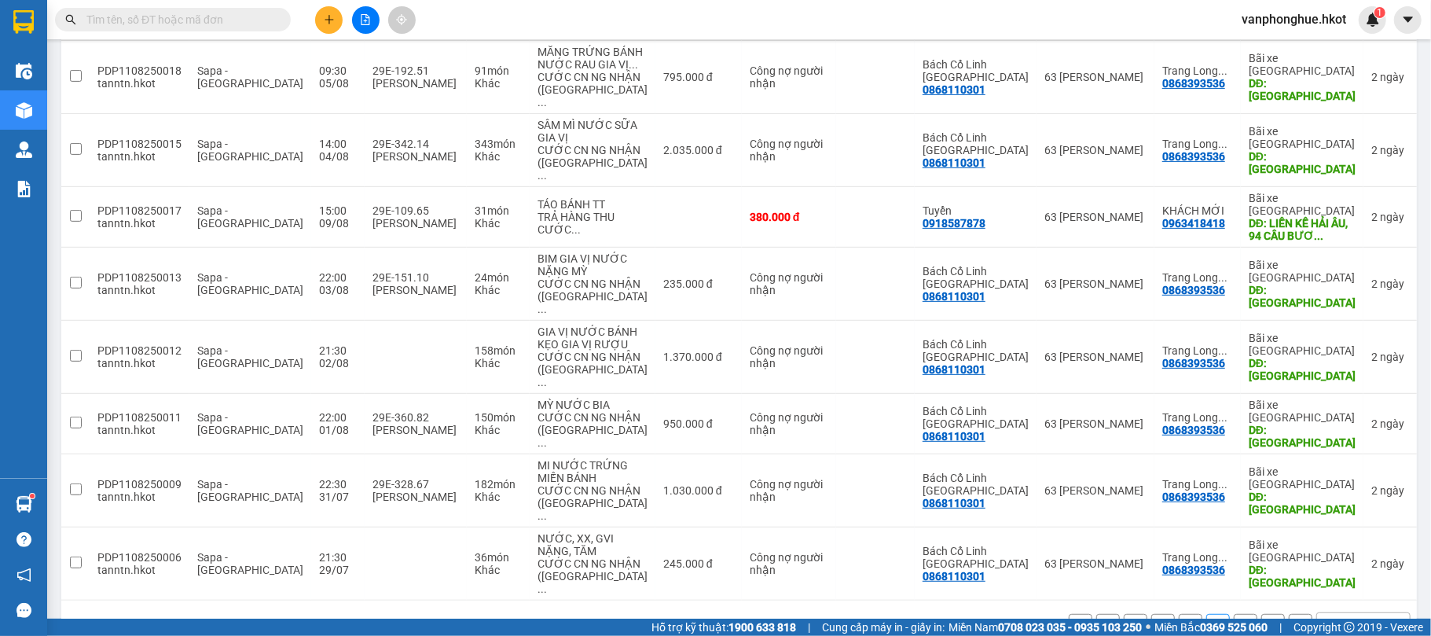
click at [1179, 614] on button "3" at bounding box center [1191, 626] width 24 height 24
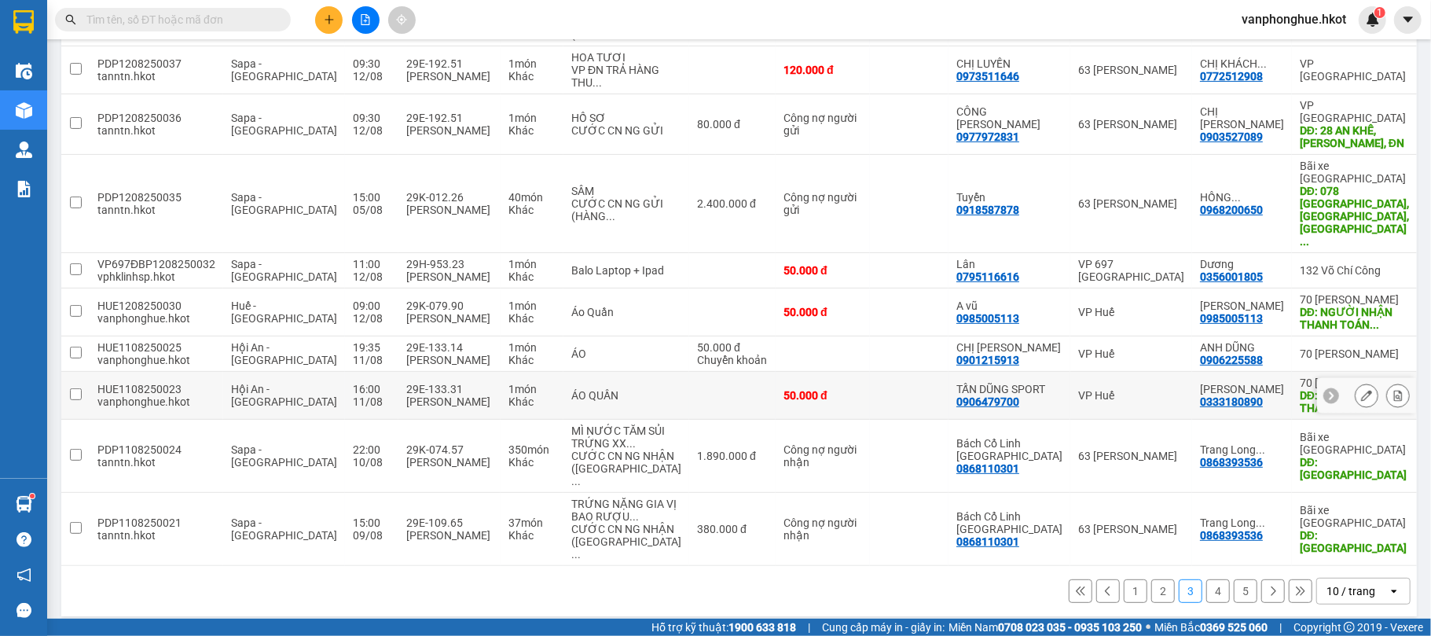
scroll to position [268, 0]
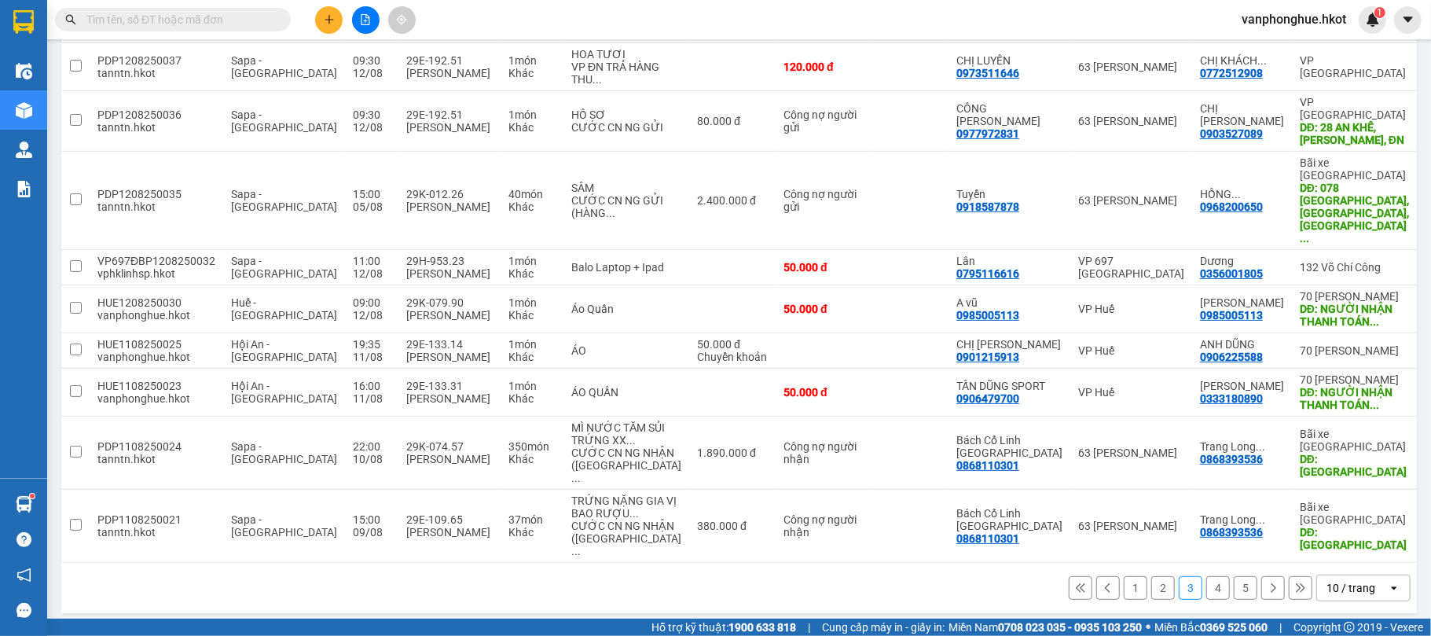
click at [1152, 576] on button "2" at bounding box center [1164, 588] width 24 height 24
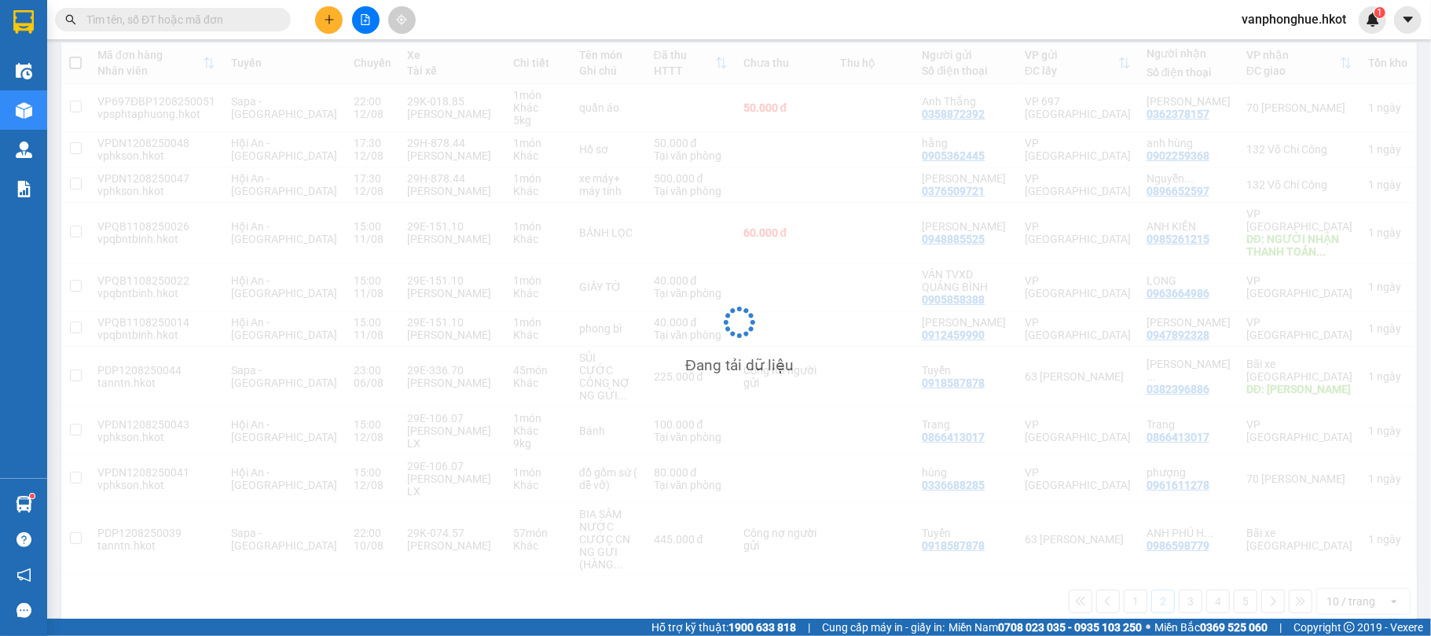
scroll to position [180, 0]
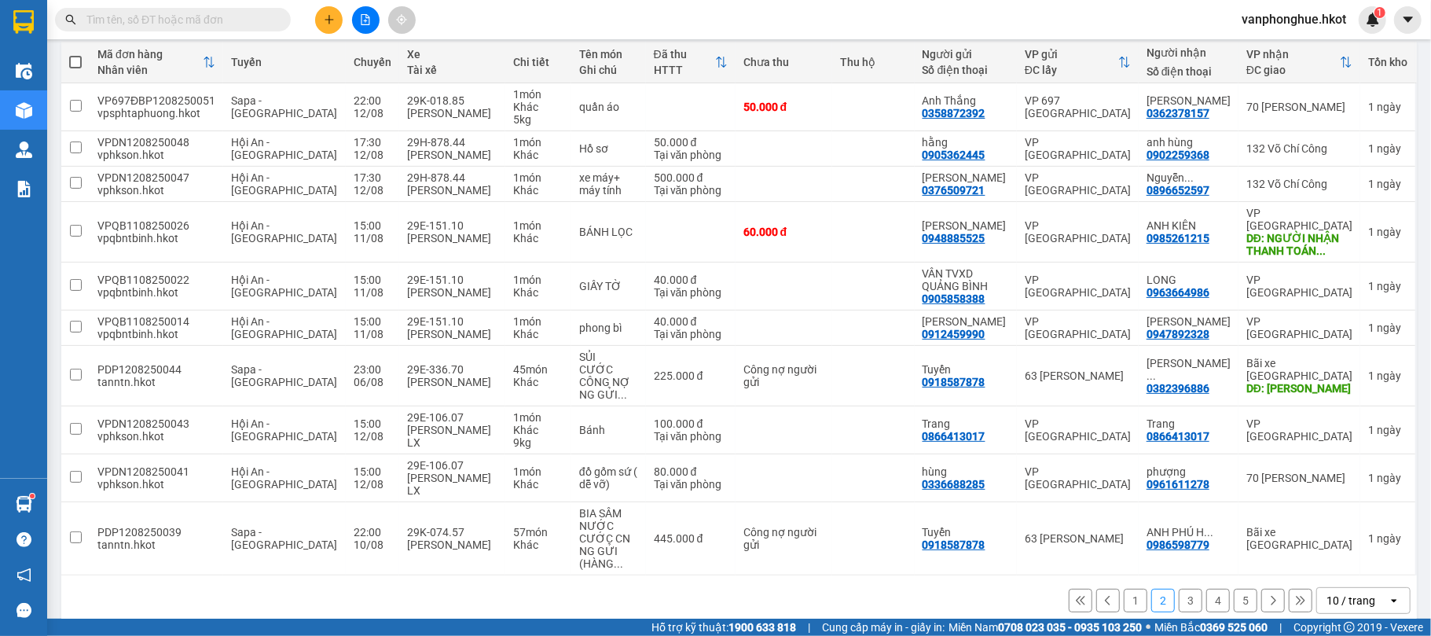
click at [1124, 589] on button "1" at bounding box center [1136, 601] width 24 height 24
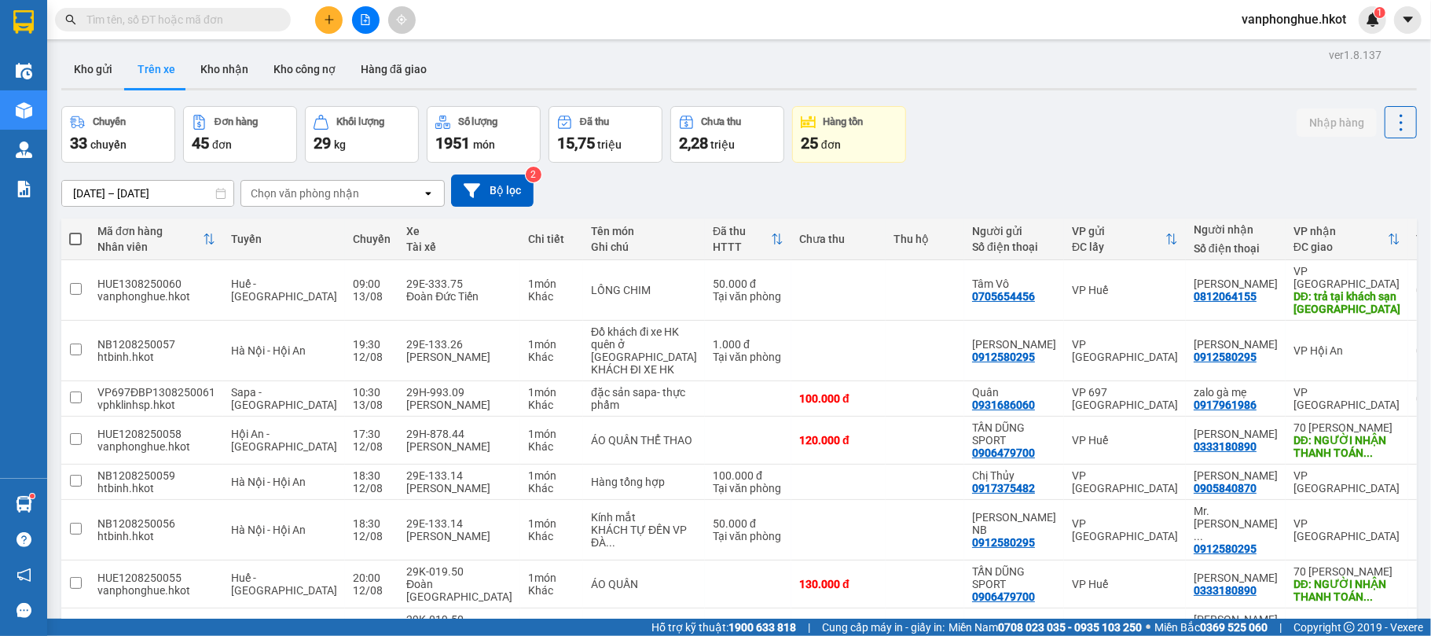
scroll to position [0, 0]
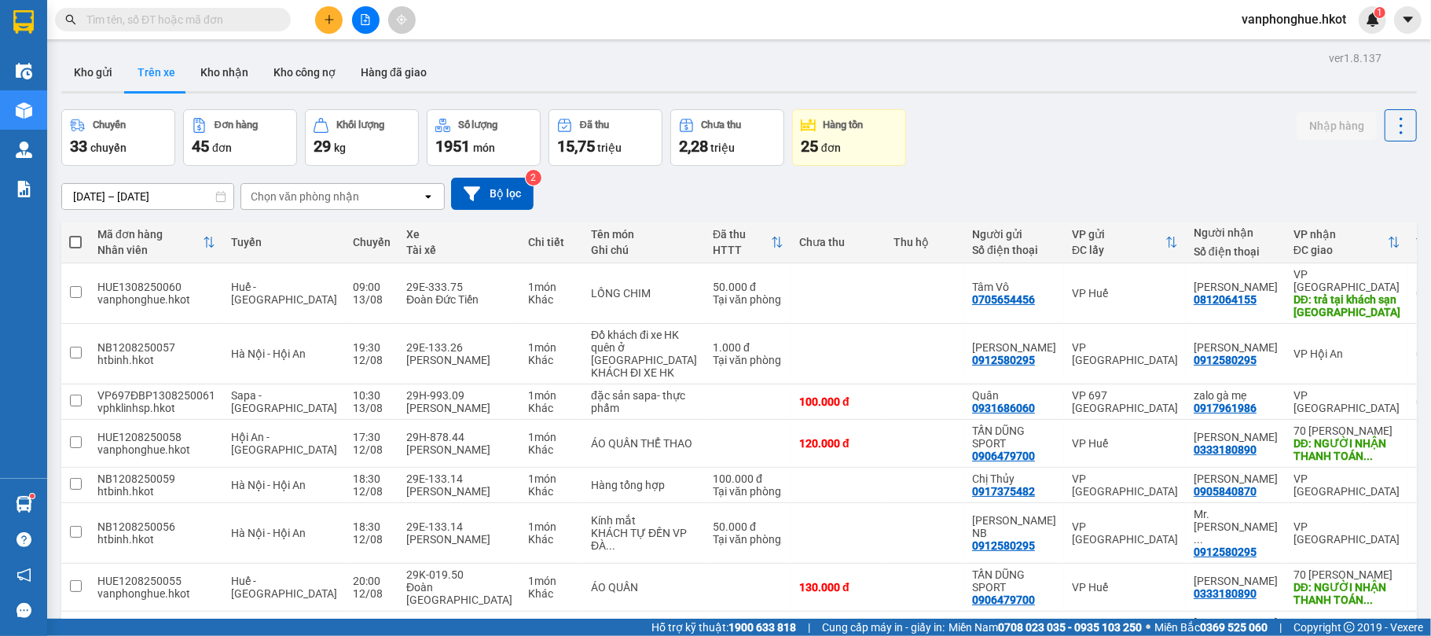
click at [950, 61] on div "Kho gửi Trên xe Kho nhận Kho công nợ Hàng đã giao" at bounding box center [739, 74] width 1356 height 42
